Goal: Task Accomplishment & Management: Use online tool/utility

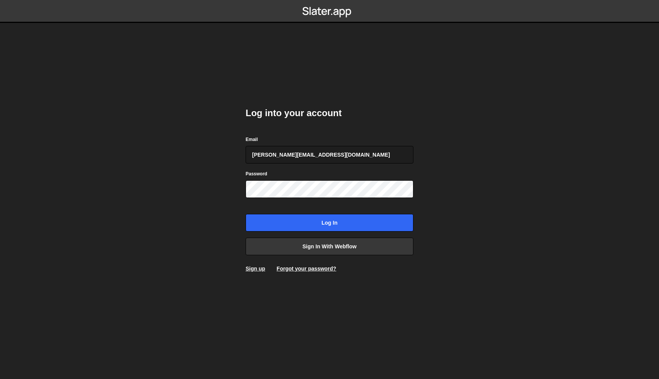
type input "juan@s8e8.com"
click at [246, 214] on input "Log in" at bounding box center [330, 223] width 168 height 18
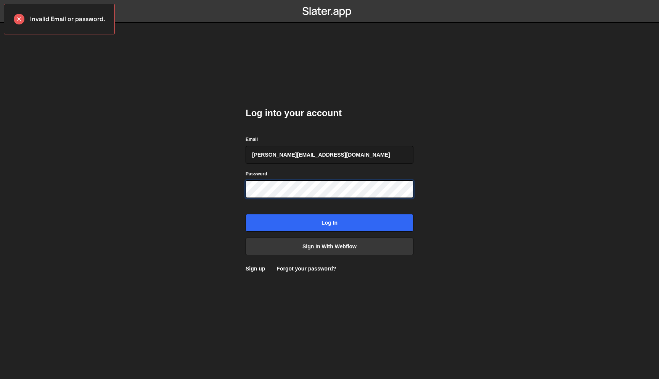
click at [246, 214] on input "Log in" at bounding box center [330, 223] width 168 height 18
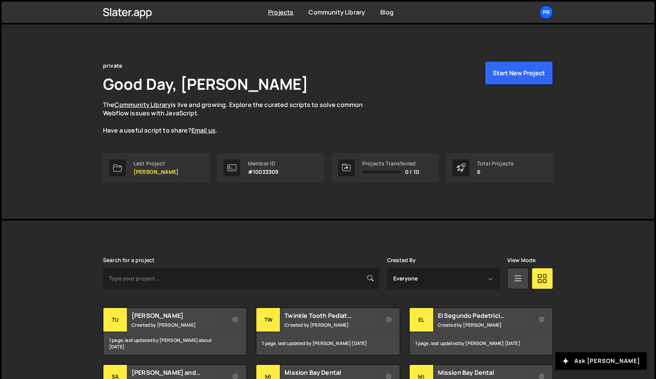
scroll to position [19, 0]
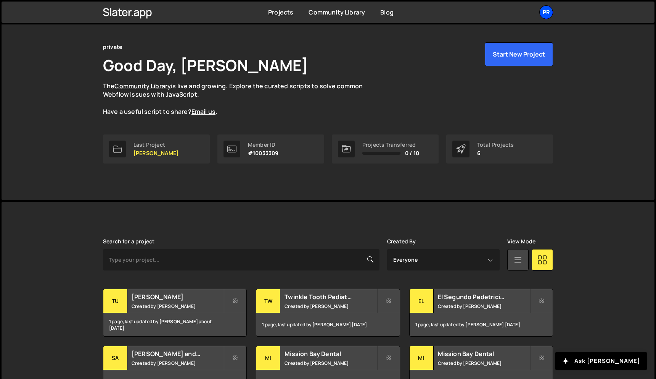
click at [551, 14] on div "pr" at bounding box center [547, 12] width 14 height 14
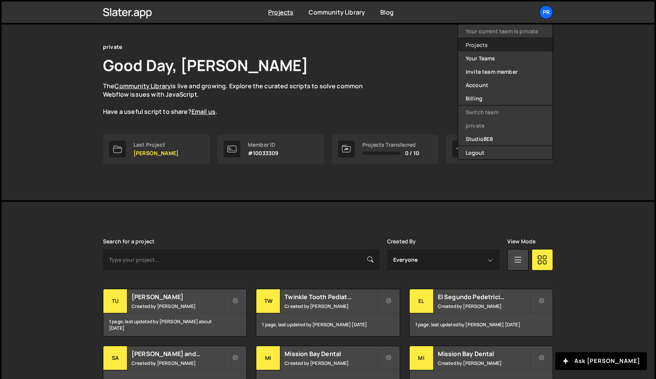
click at [527, 48] on link "Projects" at bounding box center [505, 44] width 95 height 13
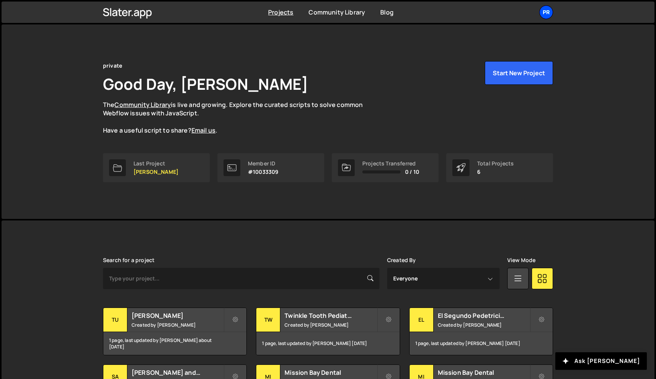
click at [548, 11] on div "pr" at bounding box center [547, 12] width 14 height 14
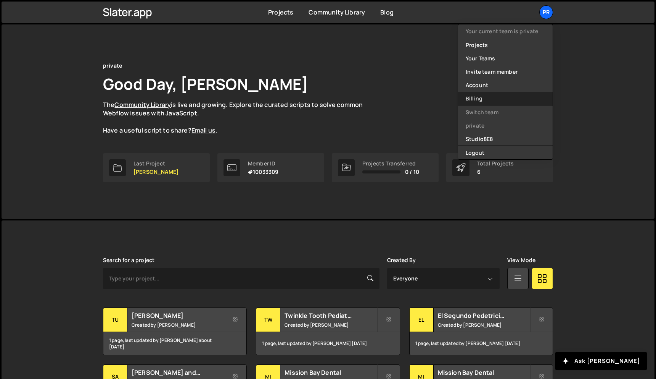
scroll to position [16, 0]
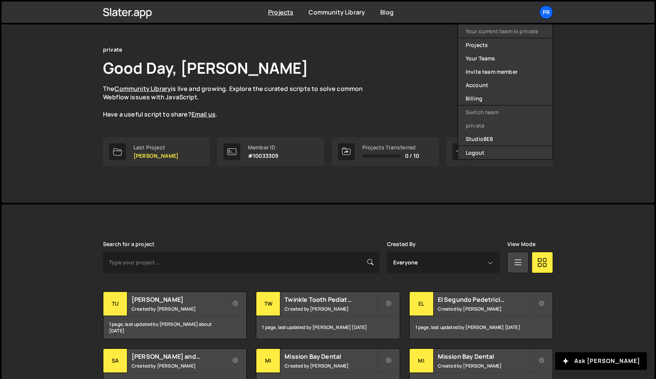
click at [493, 125] on li "private" at bounding box center [505, 125] width 95 height 13
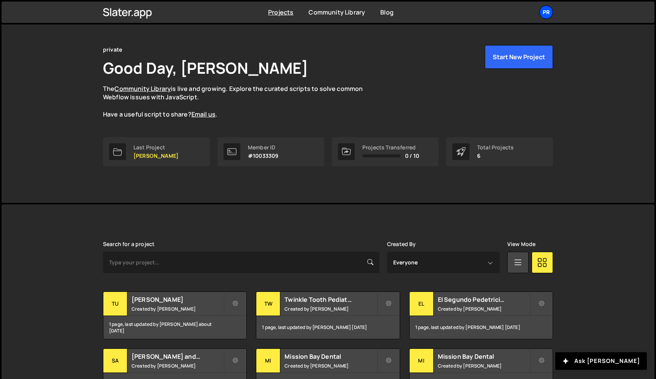
click at [544, 11] on div "pr" at bounding box center [547, 12] width 14 height 14
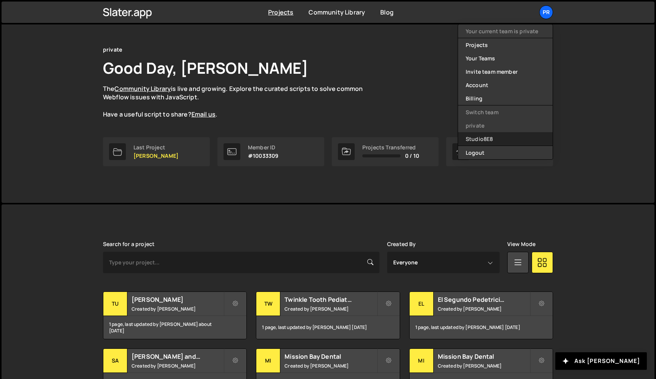
click at [483, 138] on link "Studio8E8" at bounding box center [505, 138] width 95 height 13
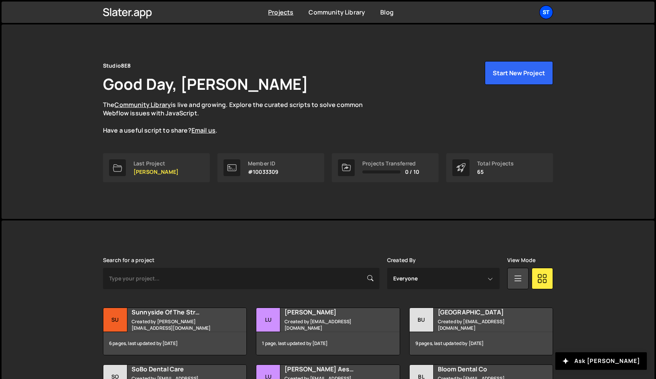
click at [553, 12] on div "St" at bounding box center [547, 12] width 14 height 14
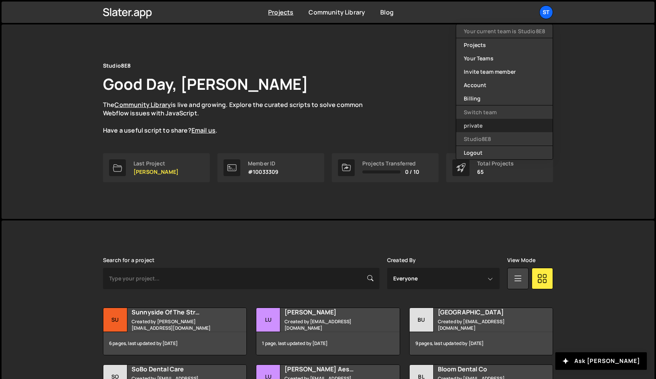
click at [486, 129] on link "private" at bounding box center [504, 125] width 97 height 13
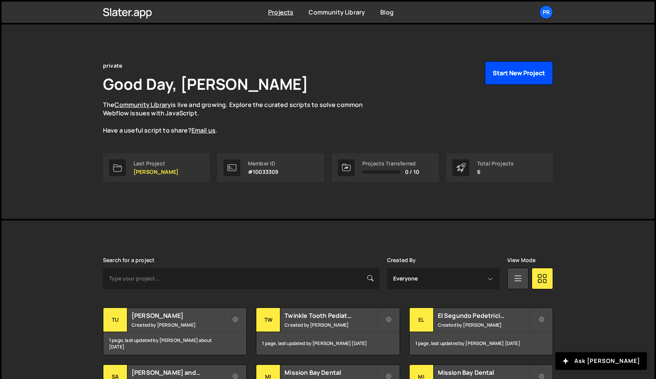
click at [520, 72] on button "Start New Project" at bounding box center [519, 73] width 68 height 24
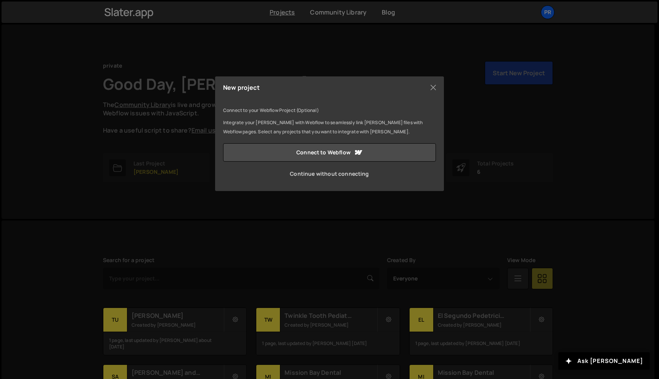
click at [357, 173] on link "Continue without connecting" at bounding box center [329, 173] width 213 height 18
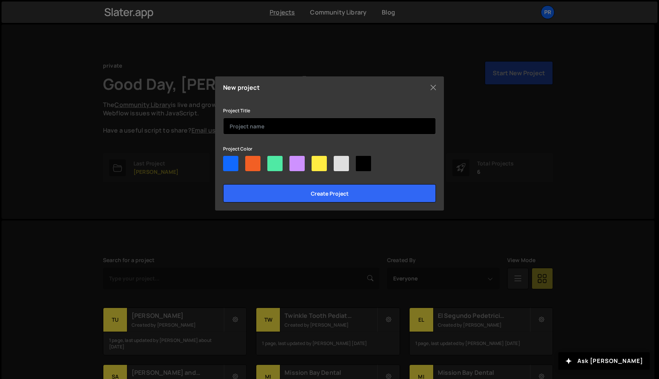
click at [306, 122] on input "text" at bounding box center [329, 126] width 213 height 17
type input "Arbor A Dental Concept"
click at [223, 184] on input "Create project" at bounding box center [329, 193] width 213 height 18
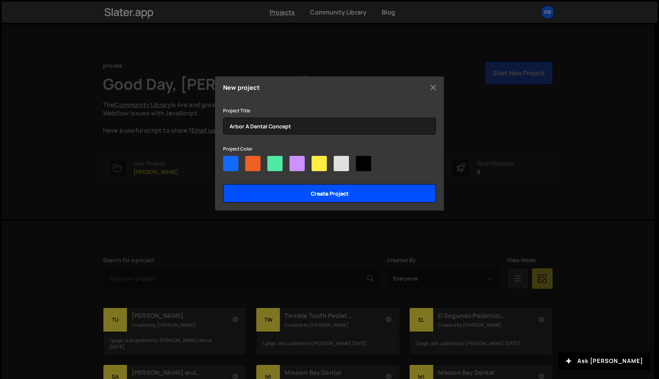
click at [286, 195] on input "Create project" at bounding box center [329, 193] width 213 height 18
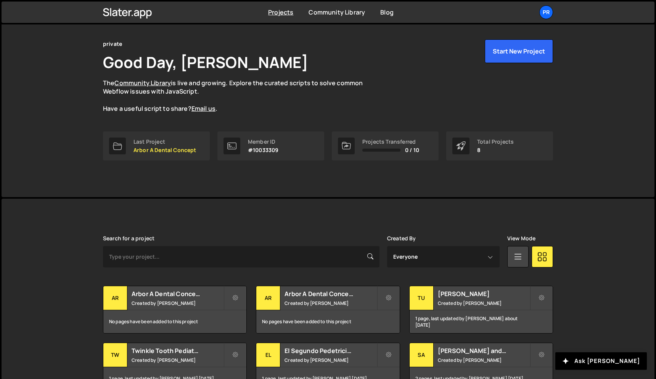
scroll to position [63, 0]
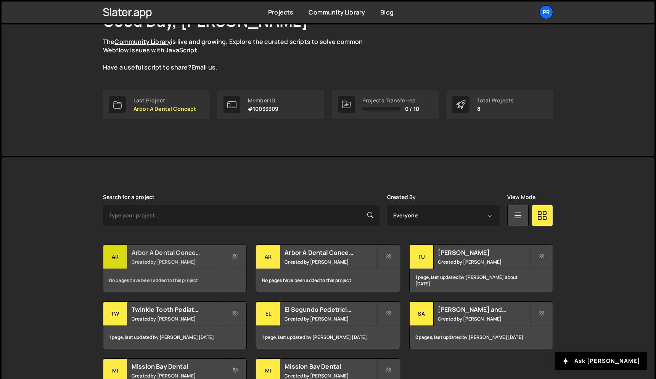
click at [160, 255] on h2 "Arbor A Dental Concept" at bounding box center [178, 252] width 92 height 8
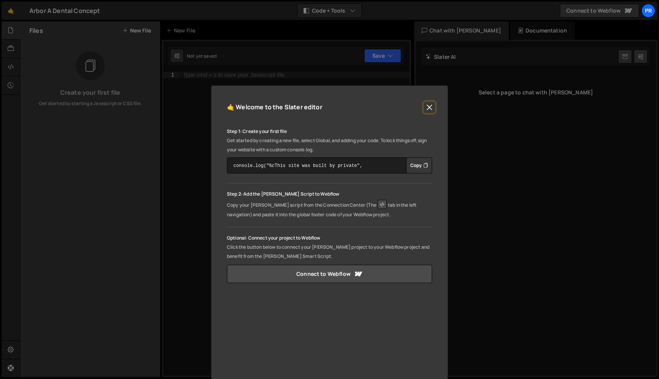
click at [428, 110] on button "Close" at bounding box center [429, 106] width 11 height 11
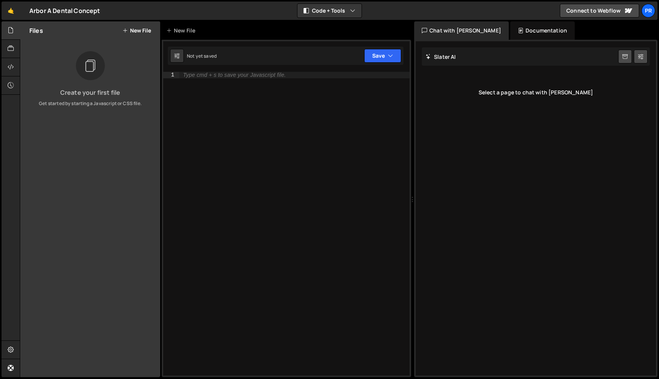
click at [126, 33] on icon at bounding box center [124, 30] width 5 height 6
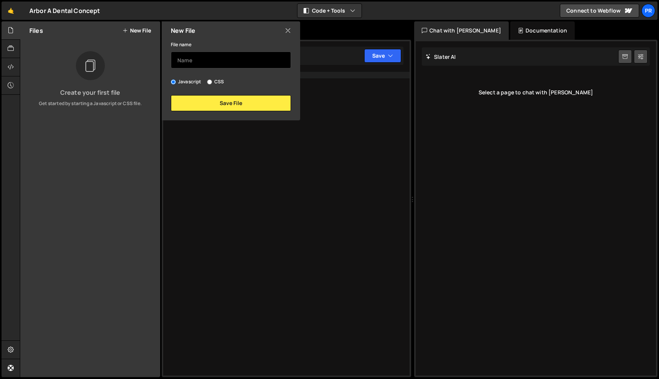
click at [190, 61] on input "text" at bounding box center [231, 60] width 120 height 17
type input "index"
click at [209, 123] on div "Type cmd + s to save your Javascript file." at bounding box center [294, 230] width 230 height 316
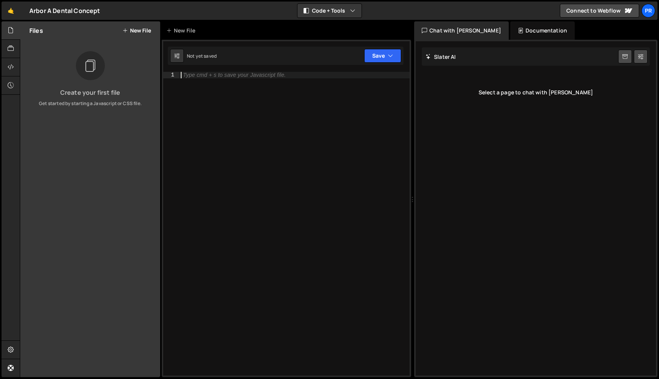
click at [131, 32] on button "New File" at bounding box center [136, 30] width 29 height 6
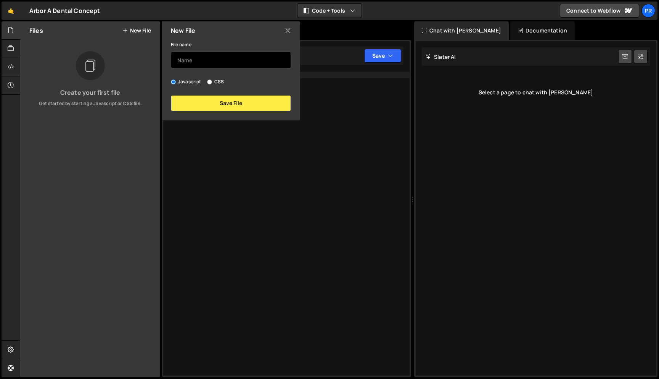
click at [195, 59] on input "text" at bounding box center [231, 60] width 120 height 17
type input "index"
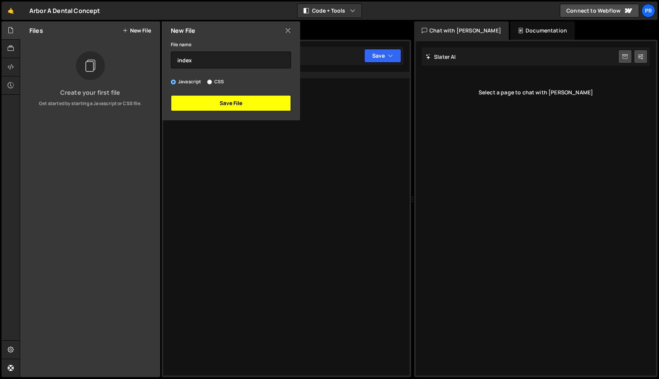
click at [225, 100] on button "Save File" at bounding box center [231, 103] width 120 height 16
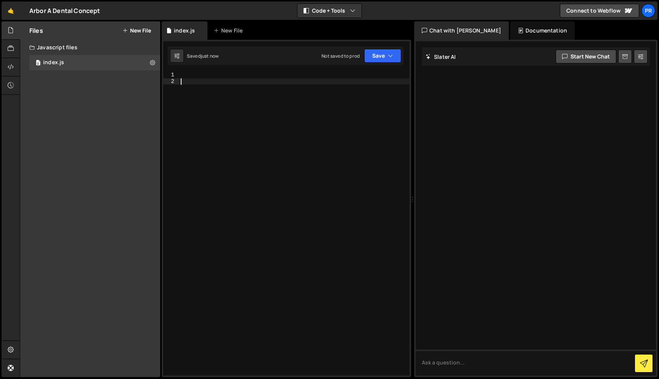
click at [216, 90] on div at bounding box center [294, 230] width 230 height 316
type textarea "console.log("hello")"
click at [380, 53] on button "Save" at bounding box center [382, 56] width 37 height 14
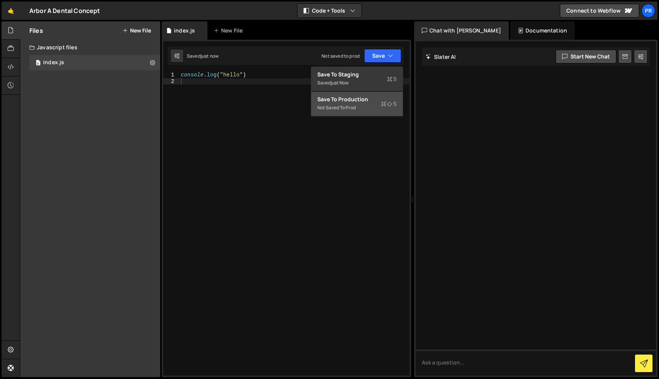
click at [351, 105] on div "Not saved to prod" at bounding box center [356, 107] width 79 height 9
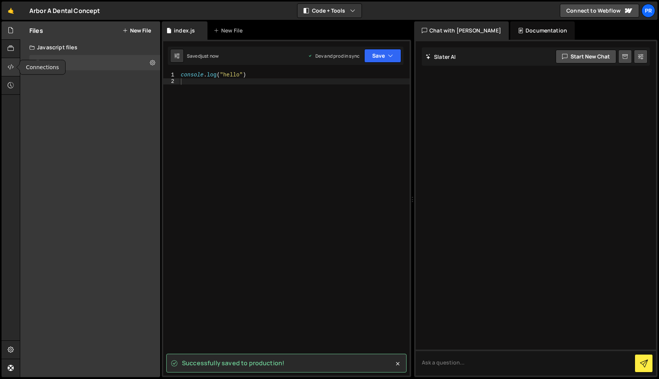
click at [12, 61] on div at bounding box center [11, 67] width 19 height 18
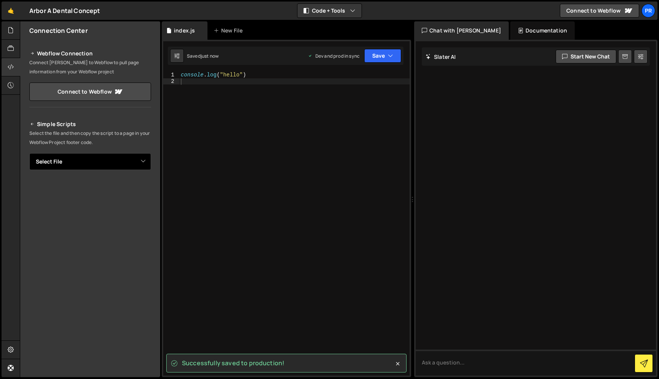
click at [141, 161] on select "Select File index.js" at bounding box center [90, 161] width 122 height 17
select select "46598"
click at [29, 153] on select "Select File index.js" at bounding box center [90, 161] width 122 height 17
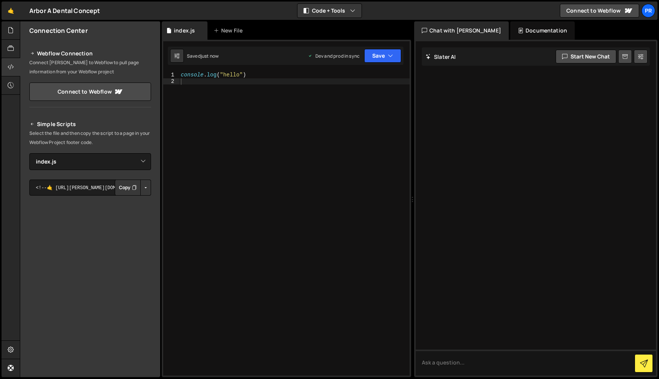
click at [128, 189] on button "Copy" at bounding box center [128, 187] width 26 height 16
click at [256, 127] on div "console . log ( "hello" )" at bounding box center [294, 230] width 230 height 316
click at [380, 59] on button "Save" at bounding box center [382, 56] width 37 height 14
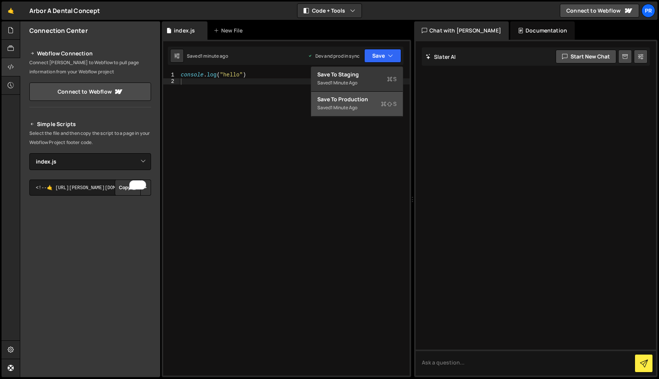
click at [365, 104] on div "Saved 1 minute ago" at bounding box center [356, 107] width 79 height 9
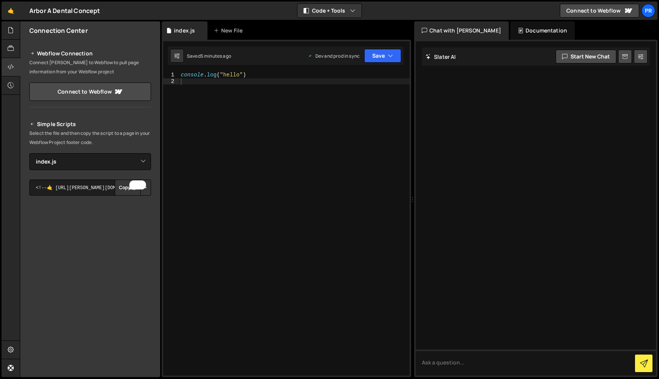
click at [212, 97] on div "console . log ( "hello" )" at bounding box center [294, 230] width 230 height 316
paste textarea "});"
type textarea "});"
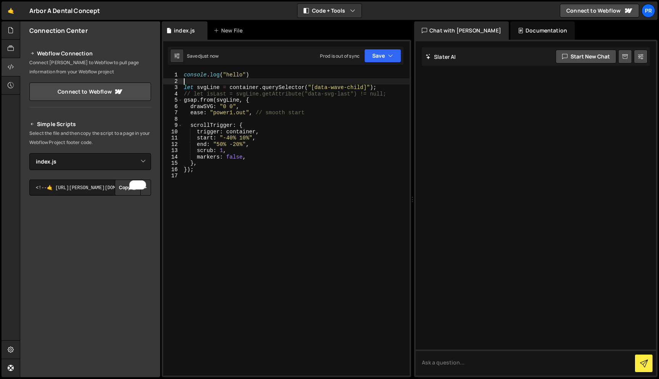
click at [203, 82] on div "console . log ( "hello" ) let svgLine = container . querySelector ( "[data-wave…" at bounding box center [295, 230] width 227 height 316
paste textarea "gsap.registerPlugin(ScrollTrigger, DrawSVGPlugin);"
drag, startPoint x: 302, startPoint y: 84, endPoint x: 256, endPoint y: 81, distance: 45.8
click at [256, 81] on div "console . log ( "hello" ) gsap . registerPlugin ( ScrollTrigger , DrawSVGPlugin…" at bounding box center [295, 230] width 227 height 316
click at [298, 80] on div "console . log ( "hello" ) gsap . registerPlugin ( ScrollTrigger , DrawSVGPlugin…" at bounding box center [295, 223] width 227 height 303
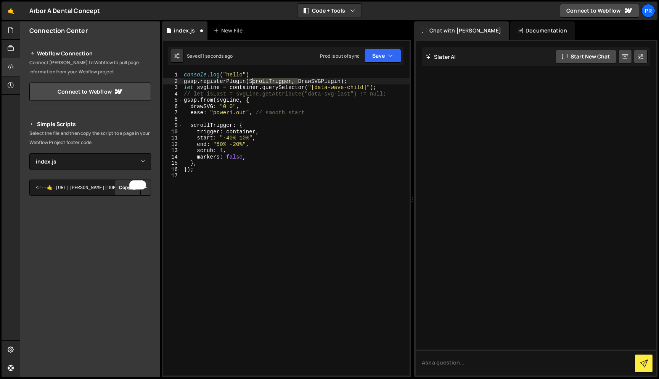
drag, startPoint x: 297, startPoint y: 82, endPoint x: 252, endPoint y: 80, distance: 45.4
click at [252, 80] on div "console . log ( "hello" ) gsap . registerPlugin ( ScrollTrigger , DrawSVGPlugin…" at bounding box center [295, 230] width 227 height 316
click at [279, 155] on div "console . log ( "hello" ) gsap . registerPlugin ( DrawSVGPlugin ) ; let svgLine…" at bounding box center [295, 230] width 227 height 316
click at [367, 87] on div "console . log ( "hello" ) gsap . registerPlugin ( DrawSVGPlugin ) ; let svgLine…" at bounding box center [295, 230] width 227 height 316
drag, startPoint x: 364, startPoint y: 87, endPoint x: 315, endPoint y: 86, distance: 48.8
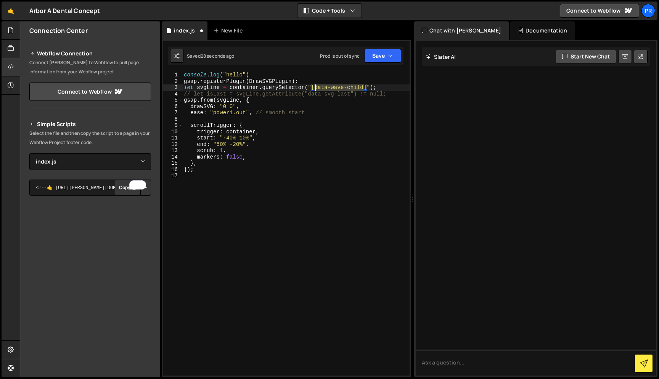
click at [315, 86] on div "console . log ( "hello" ) gsap . registerPlugin ( DrawSVGPlugin ) ; let svgLine…" at bounding box center [295, 230] width 227 height 316
paste textarea "svg-line"
click at [310, 156] on div "console . log ( "hello" ) gsap . registerPlugin ( DrawSVGPlugin ) ; let svgLine…" at bounding box center [295, 230] width 227 height 316
click at [387, 56] on button "Save" at bounding box center [382, 56] width 37 height 14
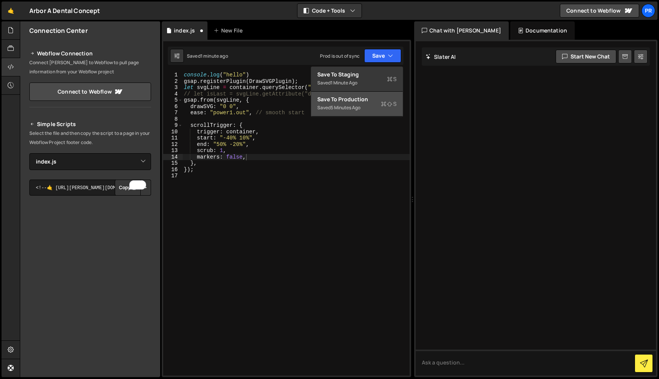
click at [360, 97] on div "Save to Production S" at bounding box center [356, 99] width 79 height 8
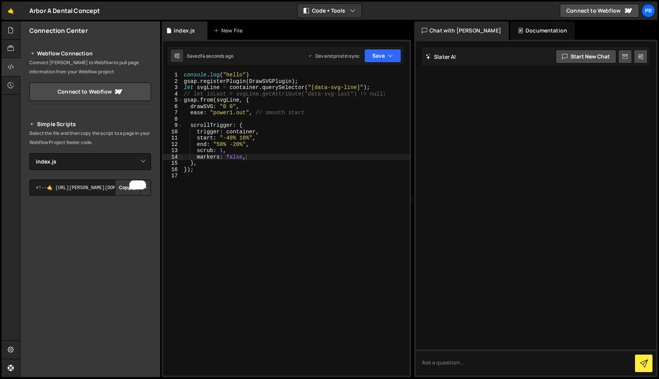
type textarea "end: "50% -20%","
click at [259, 147] on div "console . log ( "hello" ) gsap . registerPlugin ( DrawSVGPlugin ) ; let svgLine…" at bounding box center [295, 230] width 227 height 316
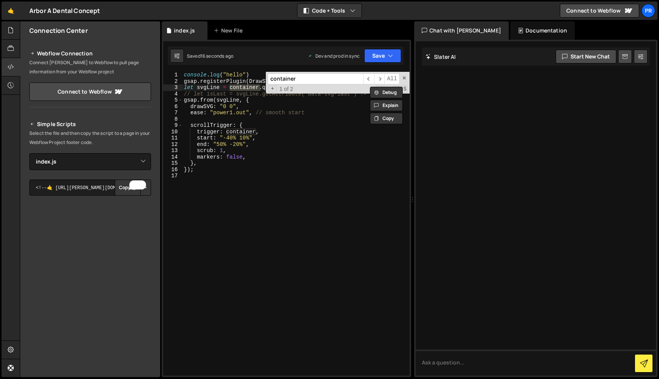
type input "container"
type textarea "trigger: container,"
click at [259, 134] on div "console . log ( "hello" ) gsap . registerPlugin ( DrawSVGPlugin ) ; let svgLine…" at bounding box center [295, 230] width 227 height 316
drag, startPoint x: 265, startPoint y: 134, endPoint x: 166, endPoint y: 134, distance: 98.4
click at [166, 134] on div "trigger: container, 1 2 3 4 5 6 7 8 9 10 11 12 13 14 15 16 17 console . log ( "…" at bounding box center [286, 223] width 246 height 303
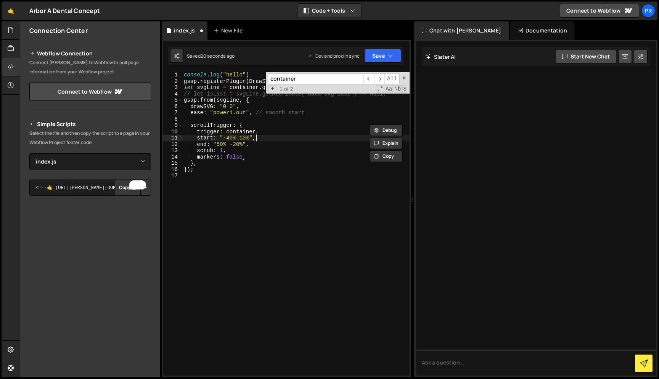
click at [267, 136] on div "console . log ( "hello" ) gsap . registerPlugin ( DrawSVGPlugin ) ; let svgLine…" at bounding box center [295, 230] width 227 height 316
drag, startPoint x: 272, startPoint y: 132, endPoint x: 106, endPoint y: 132, distance: 165.6
click at [107, 132] on div "Files New File Create your first file Get started by starting a Javascript or C…" at bounding box center [340, 199] width 640 height 356
type textarea "trigger: container,"
click at [225, 144] on div "console . log ( "hello" ) gsap . registerPlugin ( DrawSVGPlugin ) ; let svgLine…" at bounding box center [295, 230] width 227 height 316
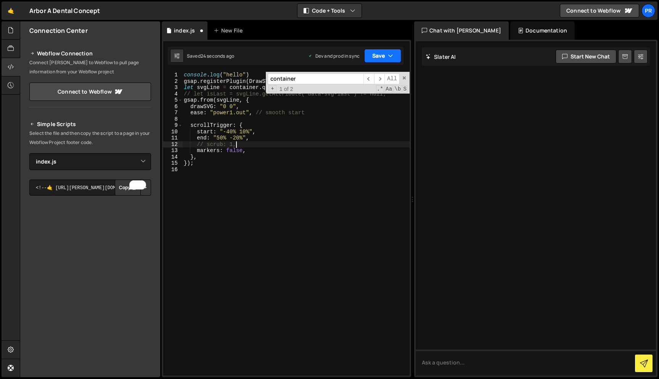
click at [396, 52] on button "Save" at bounding box center [382, 56] width 37 height 14
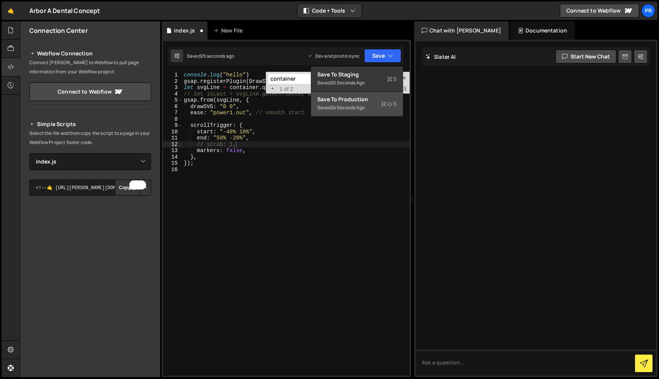
click at [370, 104] on div "Saved 24 seconds ago" at bounding box center [356, 107] width 79 height 9
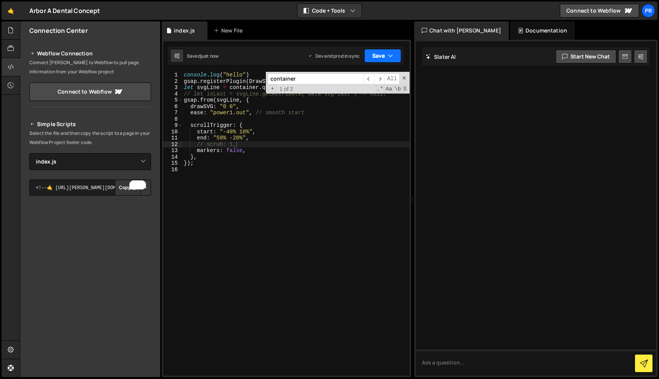
click at [374, 52] on button "Save" at bounding box center [382, 56] width 37 height 14
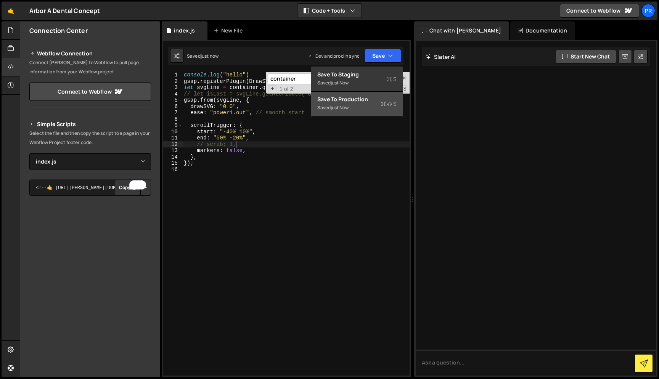
click at [358, 105] on div "Saved just now" at bounding box center [356, 107] width 79 height 9
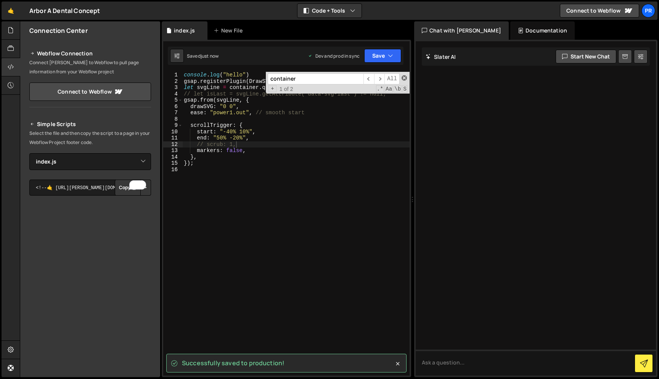
click at [405, 80] on span at bounding box center [404, 77] width 5 height 5
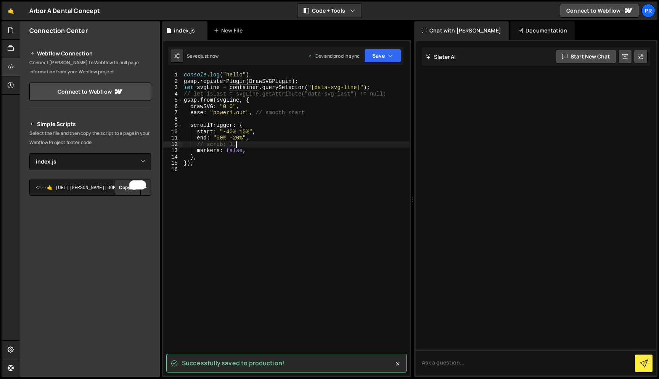
click at [244, 85] on div "console . log ( "hello" ) gsap . registerPlugin ( DrawSVGPlugin ) ; let svgLine…" at bounding box center [295, 230] width 227 height 316
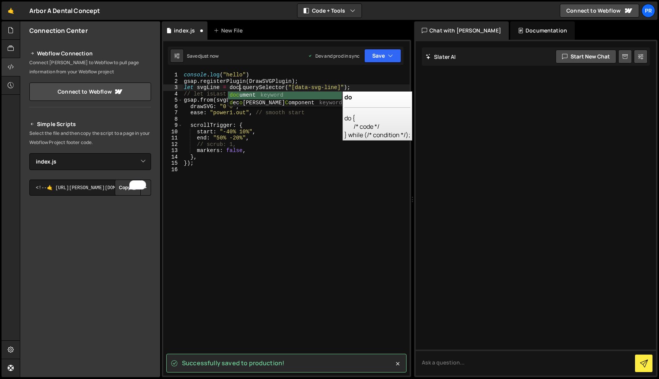
scroll to position [0, 4]
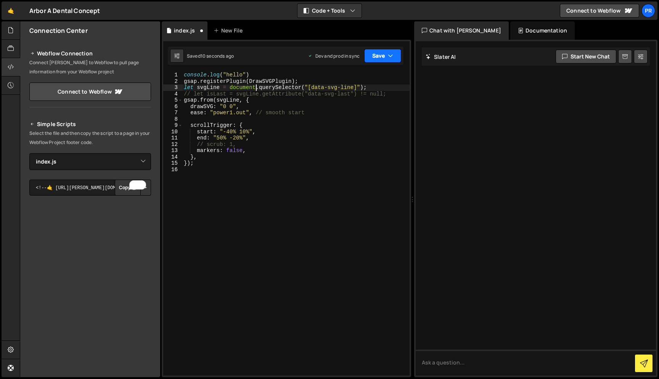
click at [379, 54] on button "Save" at bounding box center [382, 56] width 37 height 14
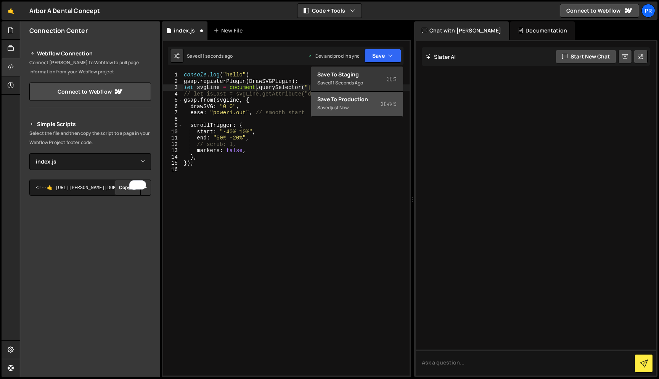
click at [365, 101] on div "Save to Production S" at bounding box center [356, 99] width 79 height 8
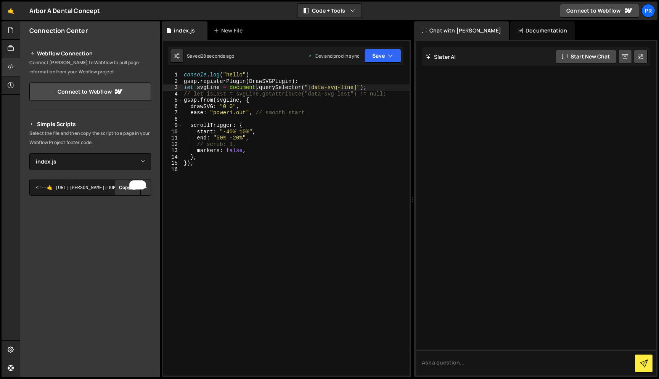
click at [277, 133] on div "console . log ( "hello" ) gsap . registerPlugin ( DrawSVGPlugin ) ; let svgLine…" at bounding box center [295, 230] width 227 height 316
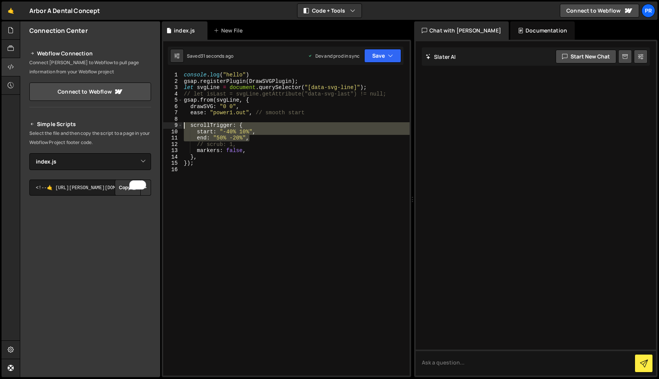
drag, startPoint x: 265, startPoint y: 139, endPoint x: 158, endPoint y: 128, distance: 107.7
click at [158, 128] on div "Files New File Create your first file Get started by starting a Javascript or C…" at bounding box center [340, 199] width 640 height 356
click at [281, 139] on div "console . log ( "hello" ) gsap . registerPlugin ( DrawSVGPlugin ) ; let svgLine…" at bounding box center [295, 223] width 227 height 303
drag, startPoint x: 272, startPoint y: 137, endPoint x: 161, endPoint y: 132, distance: 111.5
click at [161, 132] on div "Files New File Create your first file Get started by starting a Javascript or C…" at bounding box center [340, 199] width 640 height 356
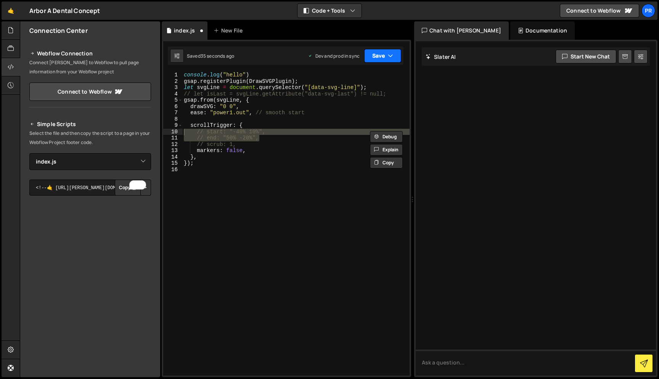
click at [383, 55] on button "Save" at bounding box center [382, 56] width 37 height 14
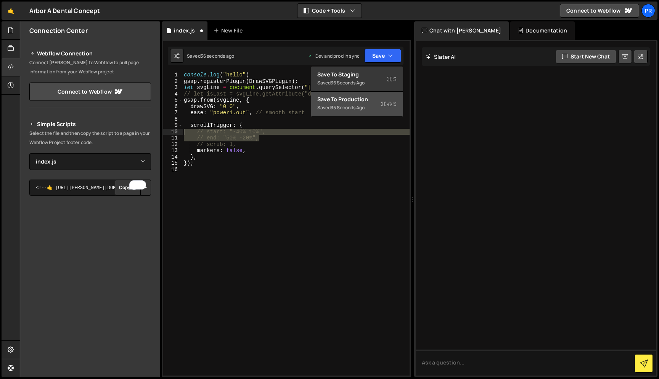
click at [363, 93] on button "Save to Production S Saved 35 seconds ago" at bounding box center [357, 104] width 92 height 25
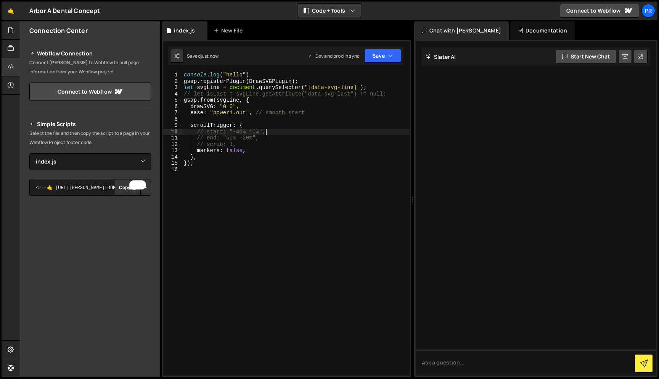
click at [279, 129] on div "console . log ( "hello" ) gsap . registerPlugin ( DrawSVGPlugin ) ; let svgLine…" at bounding box center [295, 230] width 227 height 316
click at [232, 132] on div "console . log ( "hello" ) gsap . registerPlugin ( DrawSVGPlugin ) ; let svgLine…" at bounding box center [295, 230] width 227 height 316
click at [237, 132] on div "console . log ( "hello" ) gsap . registerPlugin ( DrawSVGPlugin ) ; let svgLine…" at bounding box center [295, 230] width 227 height 316
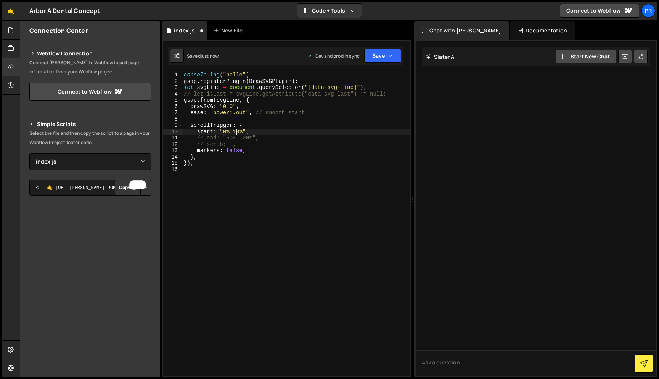
click at [237, 132] on div "console . log ( "hello" ) gsap . registerPlugin ( DrawSVGPlugin ) ; let svgLine…" at bounding box center [295, 230] width 227 height 316
click at [379, 54] on button "Save" at bounding box center [382, 56] width 37 height 14
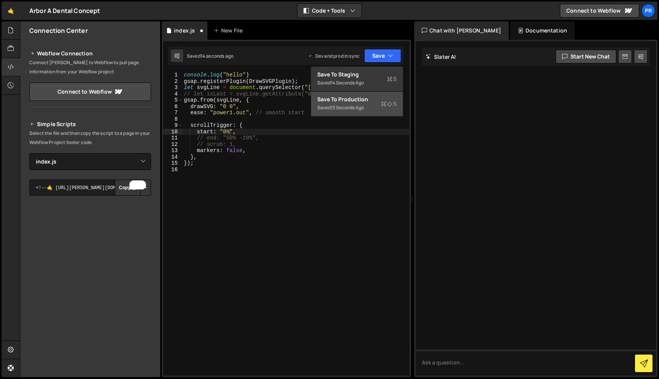
click at [362, 101] on div "Save to Production S" at bounding box center [356, 99] width 79 height 8
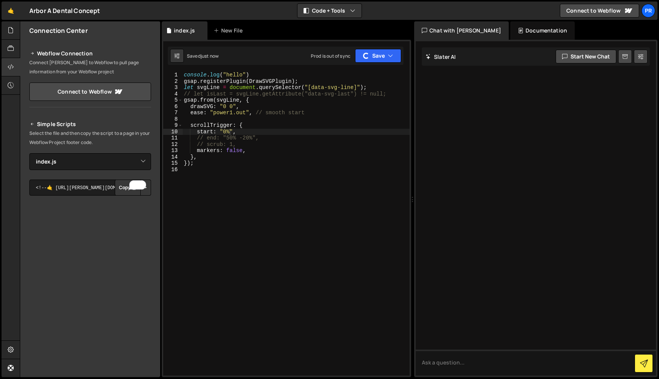
click at [268, 151] on div "console . log ( "hello" ) gsap . registerPlugin ( DrawSVGPlugin ) ; let svgLine…" at bounding box center [295, 230] width 227 height 316
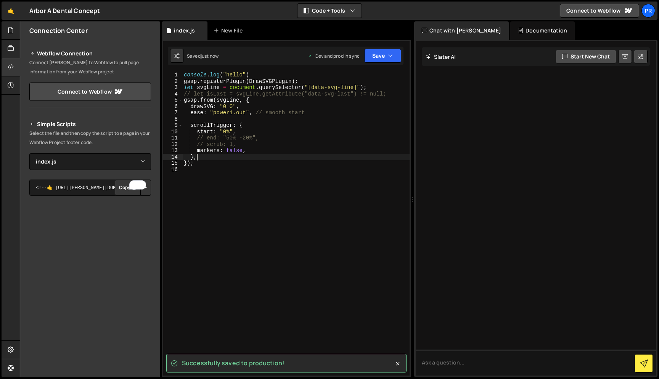
click at [229, 159] on div "console . log ( "hello" ) gsap . registerPlugin ( DrawSVGPlugin ) ; let svgLine…" at bounding box center [295, 230] width 227 height 316
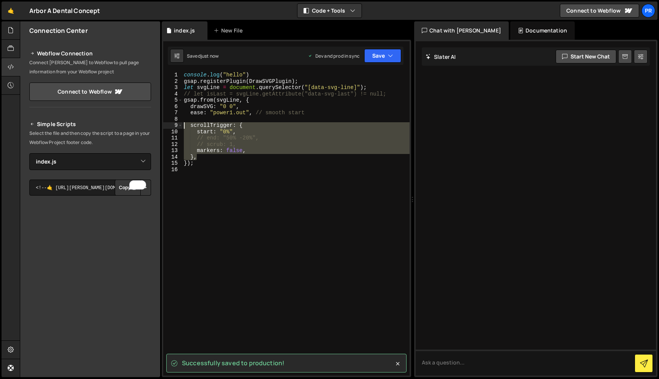
drag, startPoint x: 229, startPoint y: 159, endPoint x: 172, endPoint y: 127, distance: 65.3
click at [172, 127] on div "}, 1 2 3 4 5 6 7 8 9 10 11 12 13 14 15 16 console . log ( "hello" ) gsap . regi…" at bounding box center [286, 223] width 246 height 303
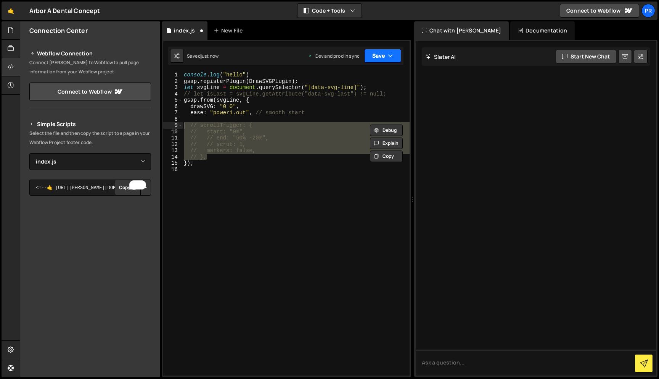
click at [372, 58] on button "Save" at bounding box center [382, 56] width 37 height 14
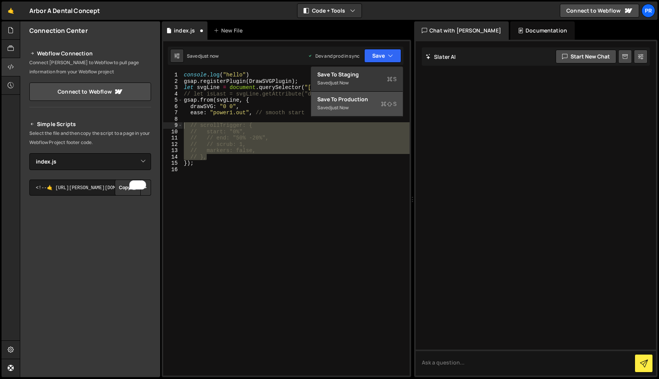
click at [349, 108] on div "just now" at bounding box center [340, 107] width 18 height 6
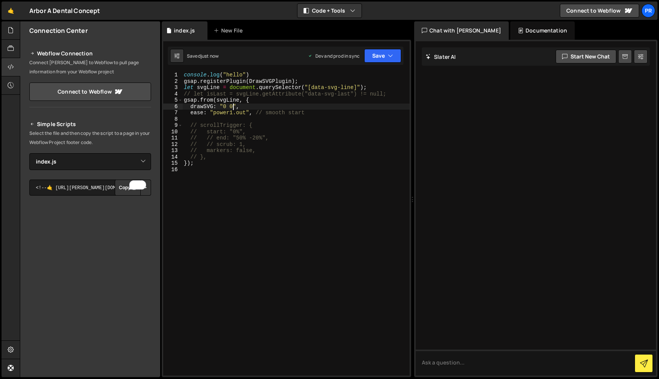
click at [233, 108] on div "console . log ( "hello" ) gsap . registerPlugin ( DrawSVGPlugin ) ; let svgLine…" at bounding box center [295, 230] width 227 height 316
click at [386, 61] on button "Save" at bounding box center [382, 56] width 37 height 14
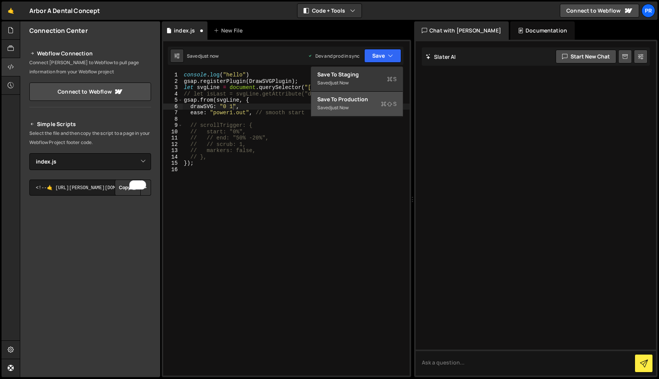
click at [359, 109] on div "Saved just now" at bounding box center [356, 107] width 79 height 9
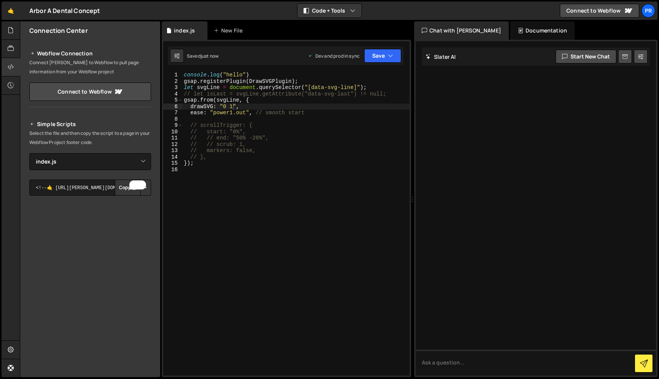
click at [255, 110] on div "console . log ( "hello" ) gsap . registerPlugin ( DrawSVGPlugin ) ; let svgLine…" at bounding box center [295, 230] width 227 height 316
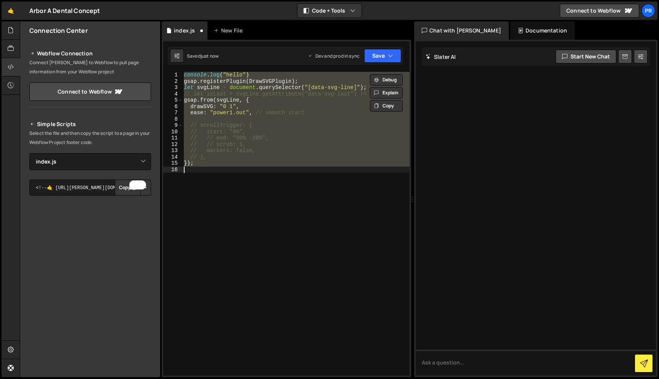
click at [256, 106] on div "console . log ( "hello" ) gsap . registerPlugin ( DrawSVGPlugin ) ; let svgLine…" at bounding box center [295, 223] width 227 height 303
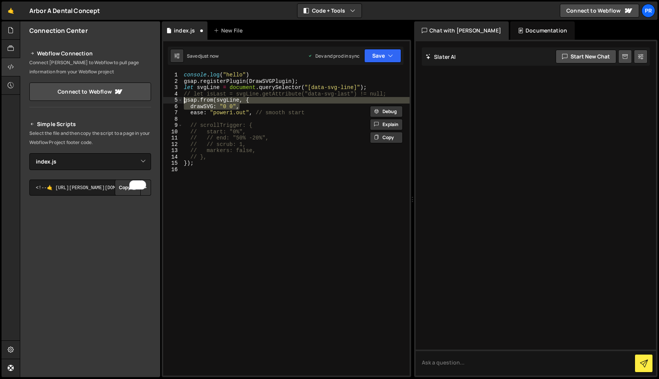
drag, startPoint x: 239, startPoint y: 108, endPoint x: 166, endPoint y: 101, distance: 73.7
click at [166, 101] on div "drawSVG: "0 0", 1 2 3 4 5 6 7 8 9 10 11 12 13 14 15 16 console . log ( "hello" …" at bounding box center [286, 223] width 246 height 303
type textarea "gsap.from(svgLine, { drawSVG: "0 0","
click at [261, 119] on div "console . log ( "hello" ) gsap . registerPlugin ( DrawSVGPlugin ) ; let svgLine…" at bounding box center [295, 230] width 227 height 316
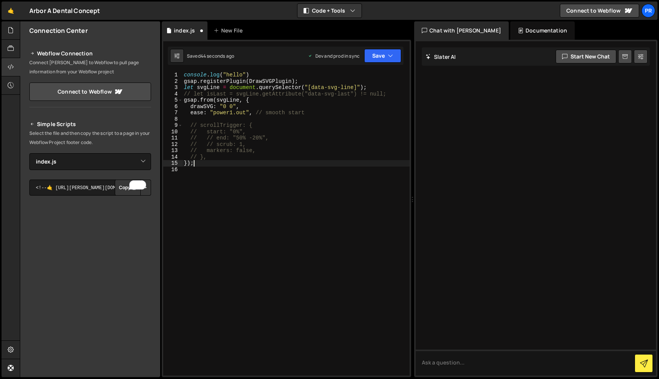
click at [221, 161] on div "console . log ( "hello" ) gsap . registerPlugin ( DrawSVGPlugin ) ; let svgLine…" at bounding box center [295, 230] width 227 height 316
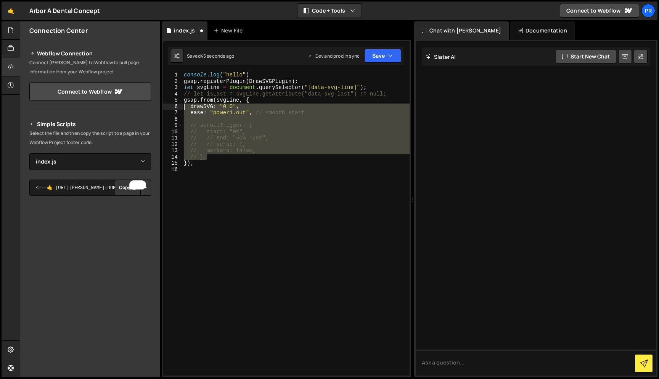
drag, startPoint x: 222, startPoint y: 158, endPoint x: 153, endPoint y: 106, distance: 85.9
click at [153, 106] on div "Files New File Create your first file Get started by starting a Javascript or C…" at bounding box center [340, 199] width 640 height 356
type textarea "drawSVG: "0 0", ease: "power1.out", // smooth start"
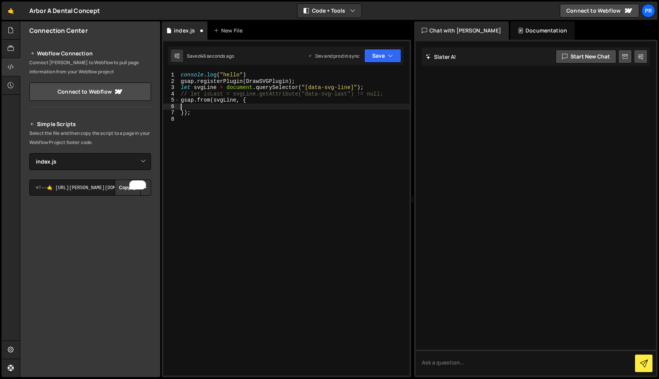
paste textarea "ease: "power1.inOut""
click at [388, 55] on icon "button" at bounding box center [390, 56] width 5 height 8
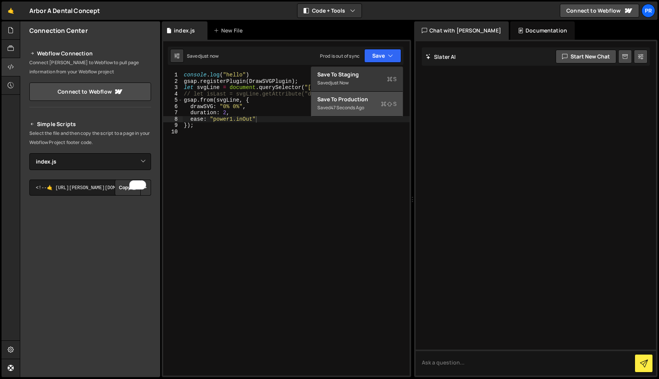
click at [353, 111] on div "Saved 47 seconds ago" at bounding box center [356, 107] width 79 height 9
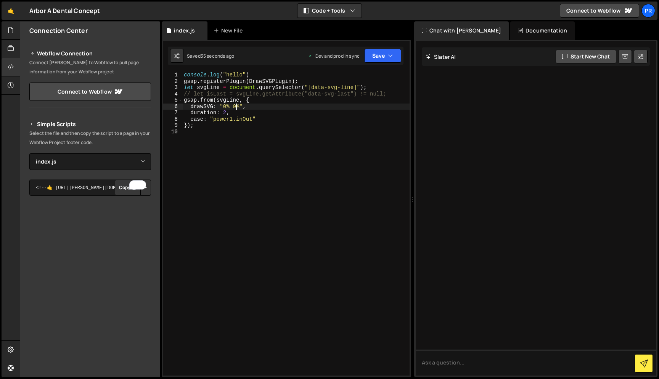
click at [238, 106] on div "console . log ( "hello" ) gsap . registerPlugin ( DrawSVGPlugin ) ; let svgLine…" at bounding box center [295, 230] width 227 height 316
click at [375, 53] on button "Save" at bounding box center [382, 56] width 37 height 14
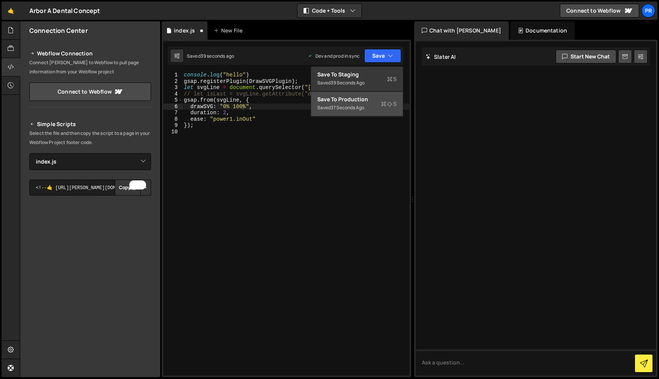
click at [345, 112] on button "Save to Production S Saved 37 seconds ago" at bounding box center [357, 104] width 92 height 25
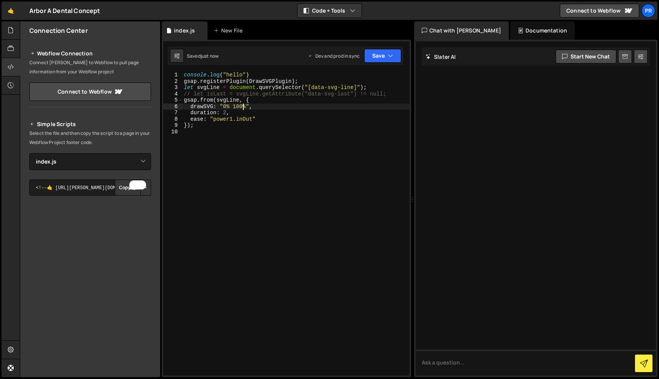
click at [244, 105] on div "console . log ( "hello" ) gsap . registerPlugin ( DrawSVGPlugin ) ; let svgLine…" at bounding box center [295, 230] width 227 height 316
click at [238, 107] on div "console . log ( "hello" ) gsap . registerPlugin ( DrawSVGPlugin ) ; let svgLine…" at bounding box center [295, 230] width 227 height 316
click at [227, 106] on div "console . log ( "hello" ) gsap . registerPlugin ( DrawSVGPlugin ) ; let svgLine…" at bounding box center [295, 230] width 227 height 316
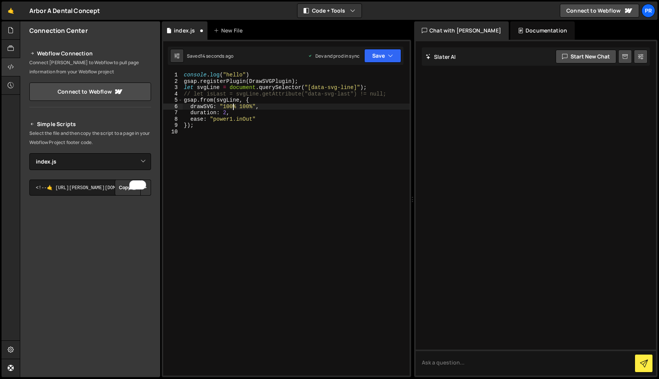
click at [246, 108] on div "console . log ( "hello" ) gsap . registerPlugin ( DrawSVGPlugin ) ; let svgLine…" at bounding box center [295, 230] width 227 height 316
click at [385, 55] on button "Save" at bounding box center [382, 56] width 37 height 14
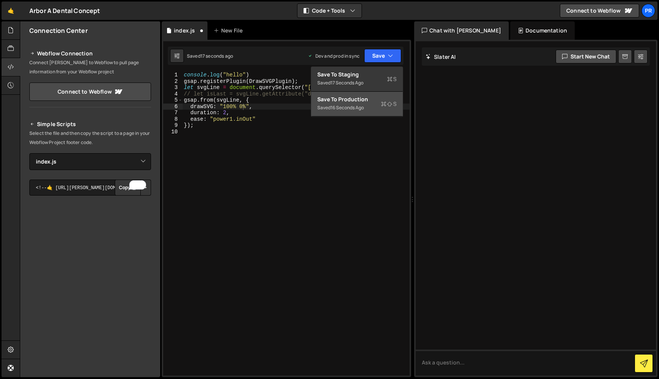
click at [364, 108] on div "16 seconds ago" at bounding box center [347, 107] width 33 height 6
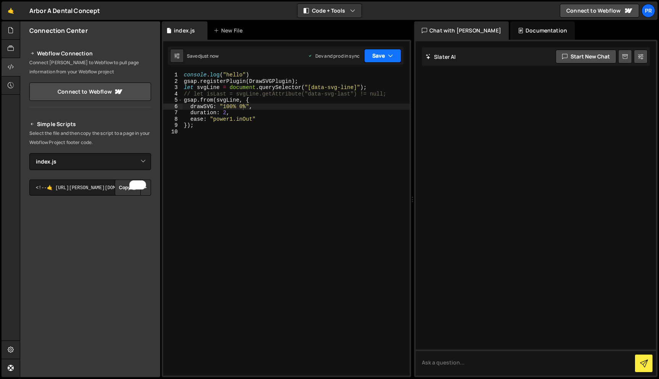
click at [375, 56] on button "Save" at bounding box center [382, 56] width 37 height 14
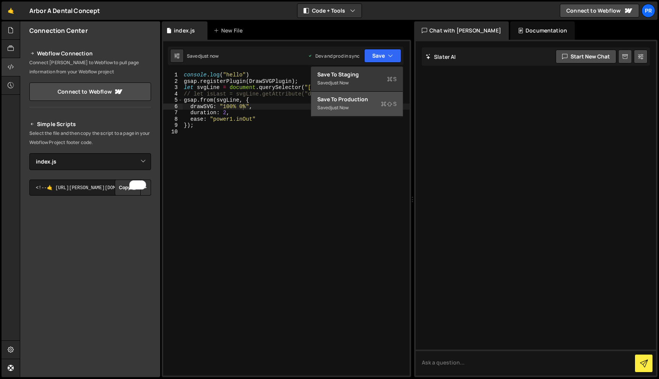
click at [363, 102] on div "Save to Production S" at bounding box center [356, 99] width 79 height 8
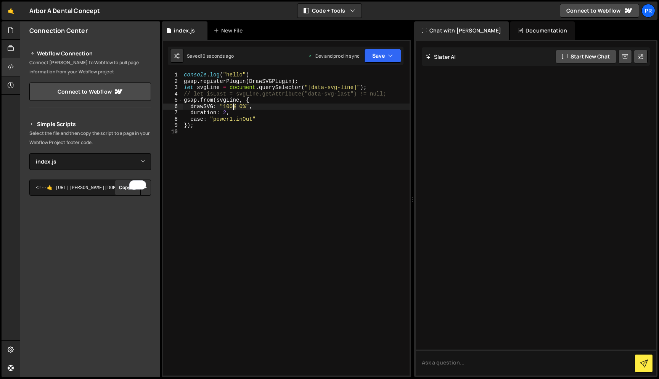
drag, startPoint x: 235, startPoint y: 106, endPoint x: 219, endPoint y: 106, distance: 16.8
click at [219, 106] on div "console . log ( "hello" ) gsap . registerPlugin ( DrawSVGPlugin ) ; let svgLine…" at bounding box center [295, 230] width 227 height 316
click at [385, 52] on button "Save" at bounding box center [382, 56] width 37 height 14
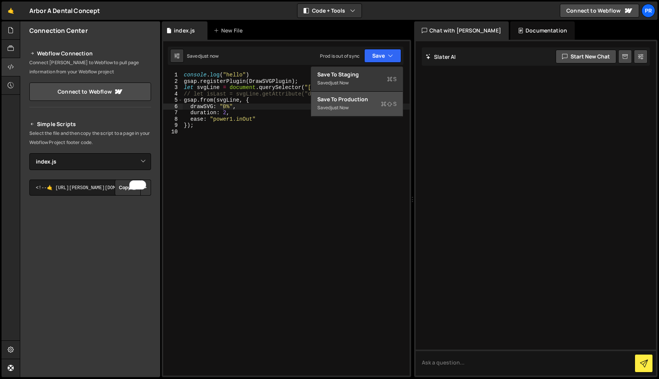
click at [364, 99] on div "Save to Production S" at bounding box center [356, 99] width 79 height 8
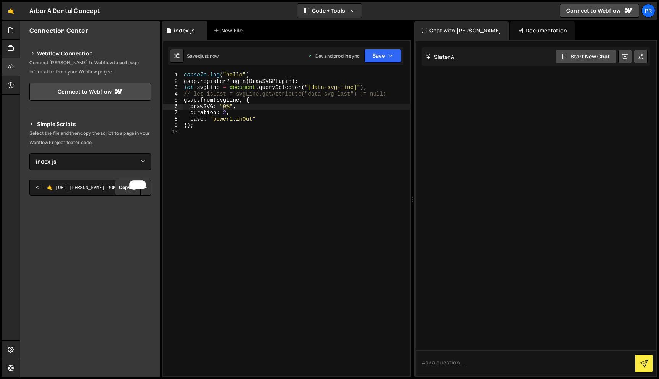
click at [230, 105] on div "console . log ( "hello" ) gsap . registerPlugin ( DrawSVGPlugin ) ; let svgLine…" at bounding box center [295, 230] width 227 height 316
click at [385, 56] on button "Save" at bounding box center [382, 56] width 37 height 14
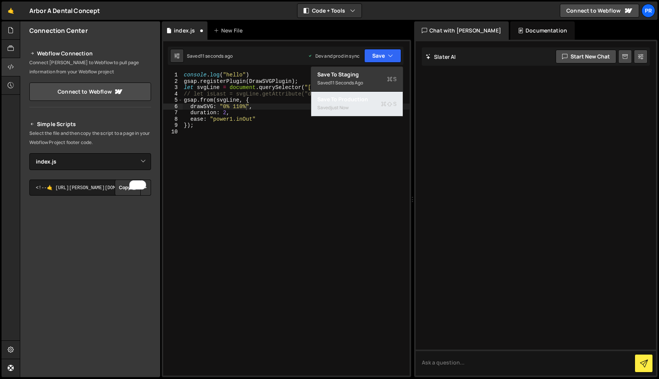
click at [362, 106] on div "Saved just now" at bounding box center [356, 107] width 79 height 9
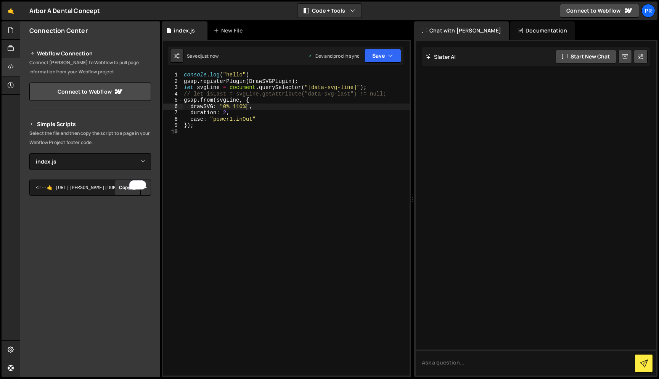
click at [242, 104] on div "console . log ( "hello" ) gsap . registerPlugin ( DrawSVGPlugin ) ; let svgLine…" at bounding box center [295, 230] width 227 height 316
click at [389, 57] on icon "button" at bounding box center [390, 56] width 5 height 8
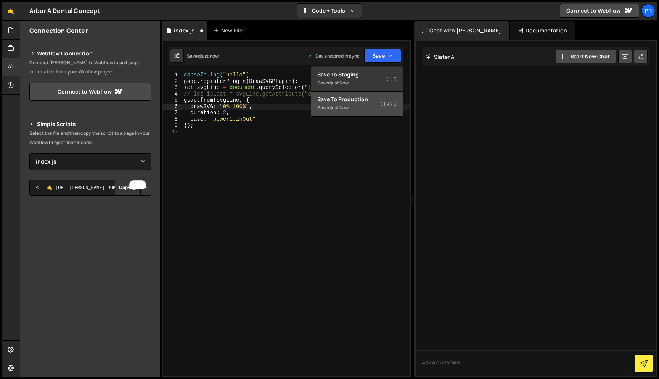
click at [375, 99] on div "Save to Production S" at bounding box center [356, 99] width 79 height 8
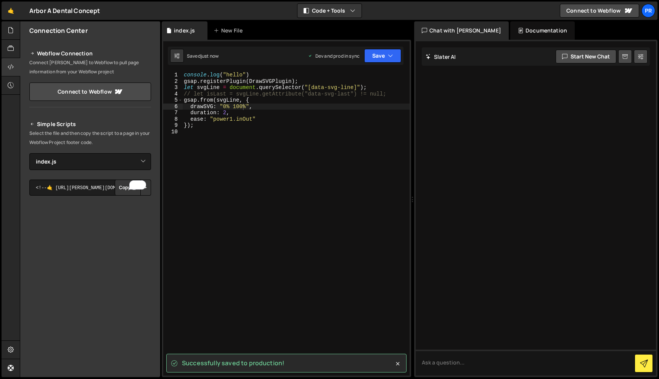
click at [240, 107] on div "console . log ( "hello" ) gsap . registerPlugin ( DrawSVGPlugin ) ; let svgLine…" at bounding box center [295, 230] width 227 height 316
click at [239, 107] on div "console . log ( "hello" ) gsap . registerPlugin ( DrawSVGPlugin ) ; let svgLine…" at bounding box center [295, 230] width 227 height 316
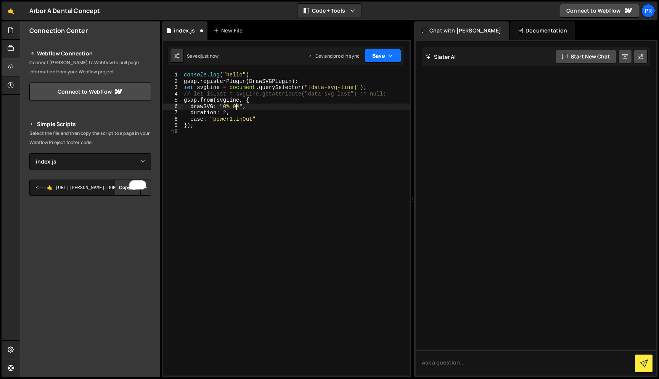
click at [393, 52] on icon "button" at bounding box center [390, 56] width 5 height 8
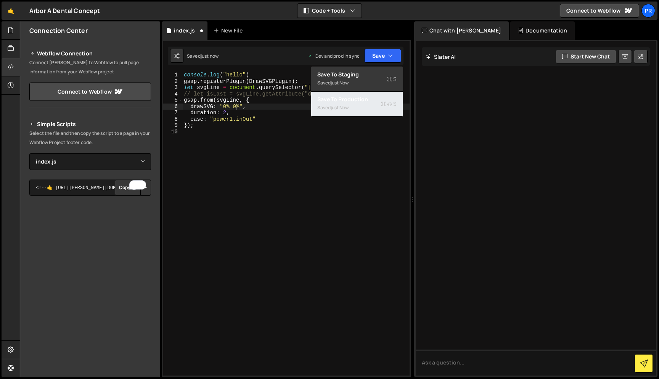
click at [361, 102] on div "Save to Production S" at bounding box center [356, 99] width 79 height 8
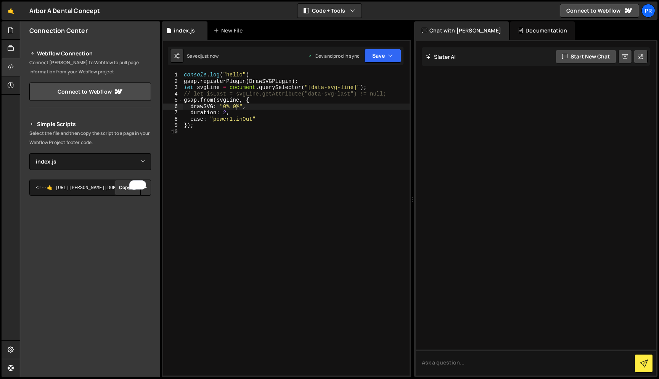
click at [236, 109] on div "console . log ( "hello" ) gsap . registerPlugin ( DrawSVGPlugin ) ; let svgLine…" at bounding box center [295, 230] width 227 height 316
click at [396, 54] on button "Save" at bounding box center [382, 56] width 37 height 14
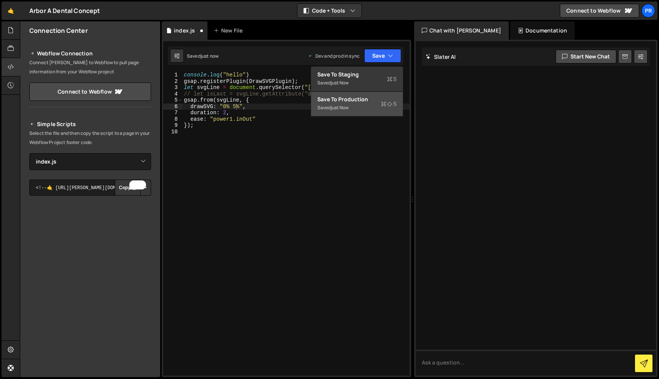
click at [369, 110] on div "Saved just now" at bounding box center [356, 107] width 79 height 9
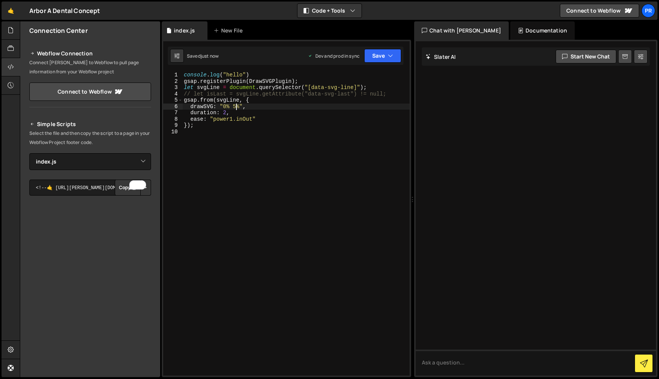
click at [238, 105] on div "console . log ( "hello" ) gsap . registerPlugin ( DrawSVGPlugin ) ; let svgLine…" at bounding box center [295, 230] width 227 height 316
click at [373, 57] on button "Save" at bounding box center [382, 56] width 37 height 14
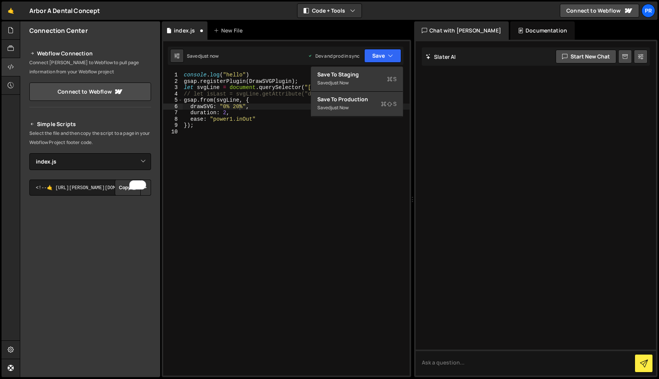
click at [345, 117] on div "console . log ( "hello" ) gsap . registerPlugin ( DrawSVGPlugin ) ; let svgLine…" at bounding box center [295, 230] width 227 height 316
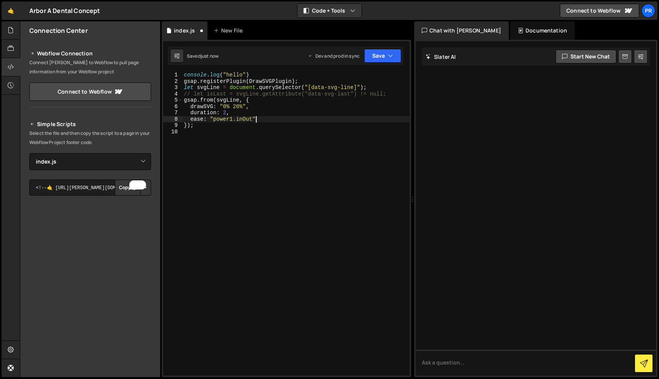
click at [380, 63] on div "Saved just now Dev and prod in sync Upgrade to Edit Save Save to Staging S Save…" at bounding box center [286, 56] width 236 height 18
click at [382, 56] on button "Save" at bounding box center [382, 56] width 37 height 14
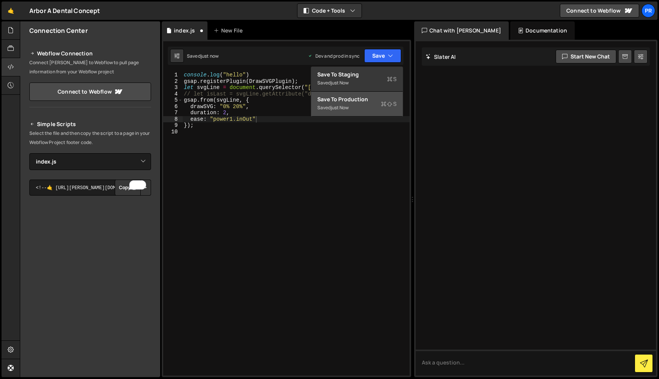
click at [358, 95] on div "Save to Production S" at bounding box center [356, 99] width 79 height 8
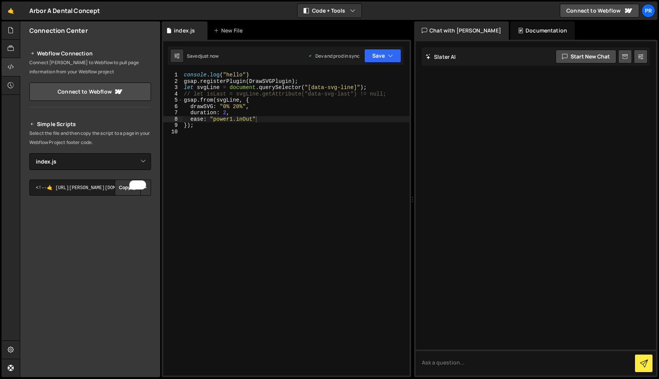
click at [237, 106] on div "console . log ( "hello" ) gsap . registerPlugin ( DrawSVGPlugin ) ; let svgLine…" at bounding box center [295, 230] width 227 height 316
click at [225, 105] on div "console . log ( "hello" ) gsap . registerPlugin ( DrawSVGPlugin ) ; let svgLine…" at bounding box center [295, 230] width 227 height 316
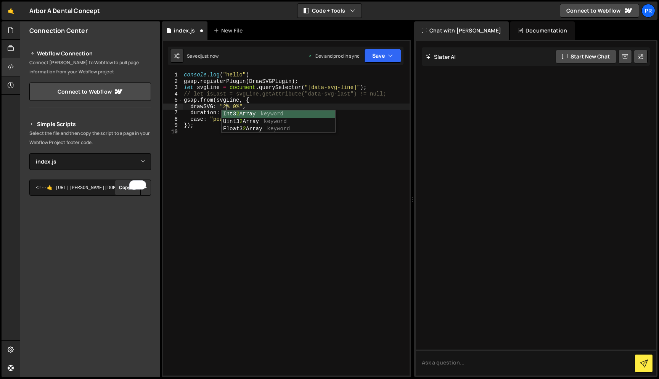
scroll to position [0, 3]
click at [395, 48] on div "Saved just now Dev and prod in sync Upgrade to Edit Save Save to Staging S Save…" at bounding box center [286, 56] width 236 height 18
click at [391, 60] on button "Save" at bounding box center [382, 56] width 37 height 14
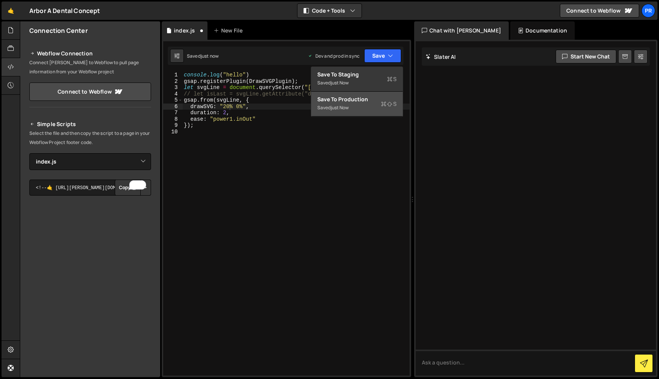
click at [370, 95] on div "Save to Production S" at bounding box center [356, 99] width 79 height 8
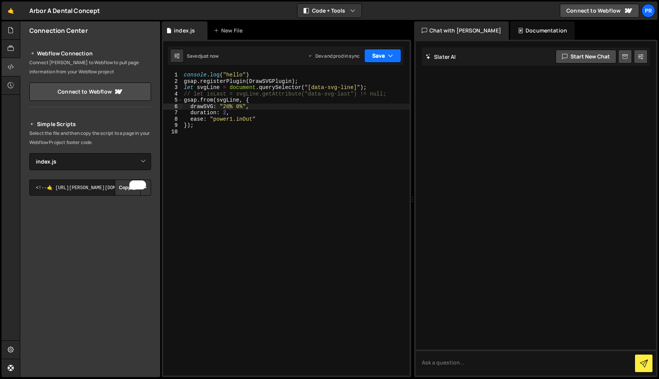
click at [385, 61] on button "Save" at bounding box center [382, 56] width 37 height 14
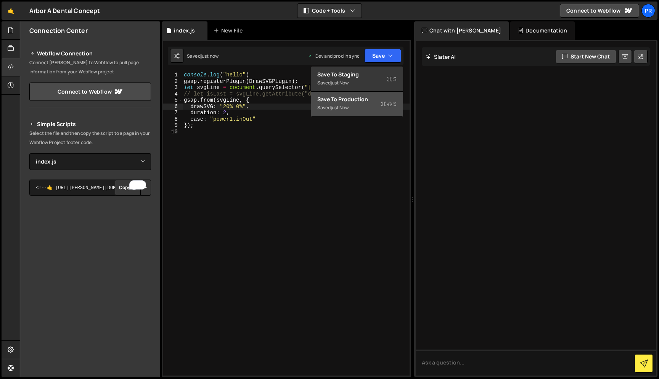
click at [369, 92] on button "Save to Production S Saved just now" at bounding box center [357, 104] width 92 height 25
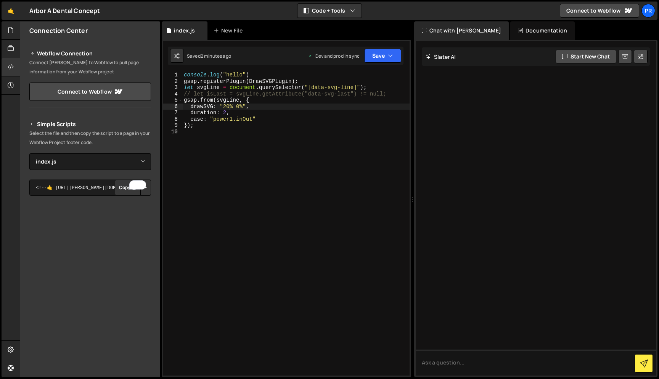
click at [261, 120] on div "console . log ( "hello" ) gsap . registerPlugin ( DrawSVGPlugin ) ; let svgLine…" at bounding box center [295, 230] width 227 height 316
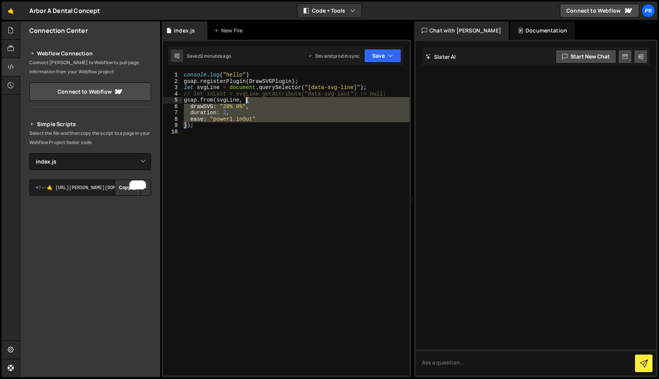
drag, startPoint x: 187, startPoint y: 126, endPoint x: 246, endPoint y: 100, distance: 63.9
click at [246, 100] on div "console . log ( "hello" ) gsap . registerPlugin ( DrawSVGPlugin ) ; let svgLine…" at bounding box center [295, 230] width 227 height 316
paste textarea "{ drawSVG: "100%", duration: 2, ease: "power1.inOut" });"
type textarea "{ drawSVG: "100%", duration: 2, ease: "power1.inOut" });"
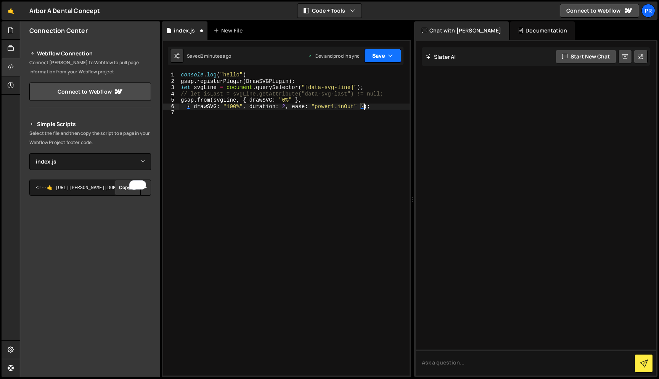
click at [389, 55] on icon "button" at bounding box center [390, 56] width 5 height 8
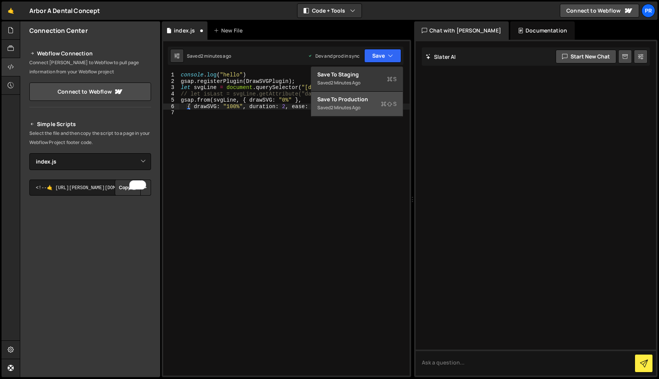
click at [356, 109] on div "2 minutes ago" at bounding box center [346, 107] width 30 height 6
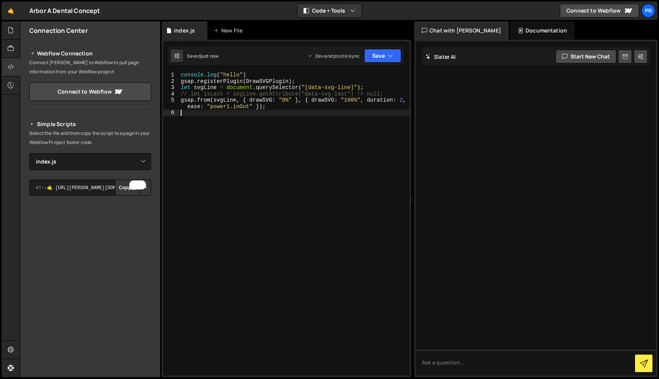
scroll to position [0, 0]
click at [241, 124] on div "console . log ( "hello" ) gsap . registerPlugin ( DrawSVGPlugin ) ; let svgLine…" at bounding box center [294, 230] width 230 height 316
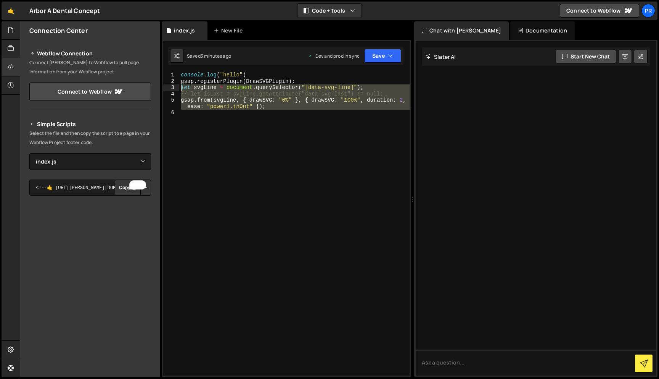
drag, startPoint x: 216, startPoint y: 116, endPoint x: 176, endPoint y: 89, distance: 48.3
click at [176, 89] on div "1 2 3 4 5 6 console . log ( "hello" ) gsap . registerPlugin ( DrawSVGPlugin ) ;…" at bounding box center [286, 223] width 246 height 303
paste textarea ")"
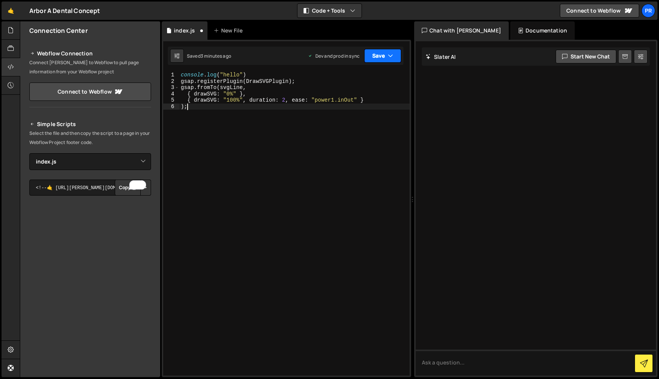
click at [394, 52] on button "Save" at bounding box center [382, 56] width 37 height 14
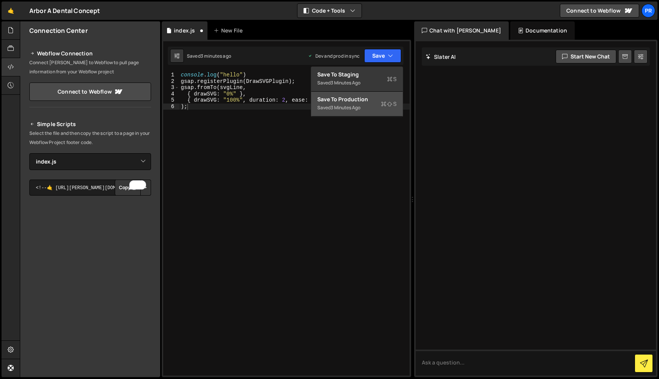
click at [352, 105] on div "3 minutes ago" at bounding box center [346, 107] width 30 height 6
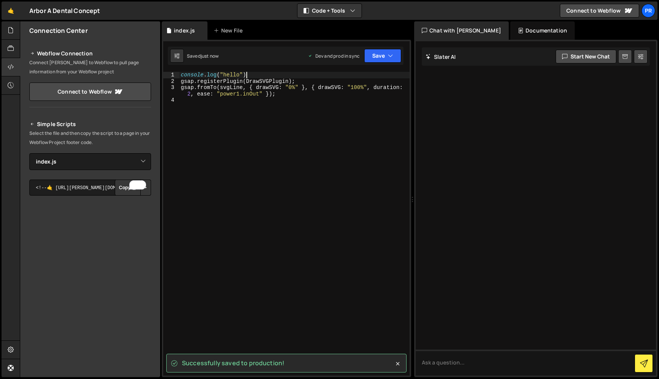
click at [314, 74] on div "console . log ( "hello" ) gsap . registerPlugin ( DrawSVGPlugin ) ; gsap . from…" at bounding box center [294, 230] width 230 height 316
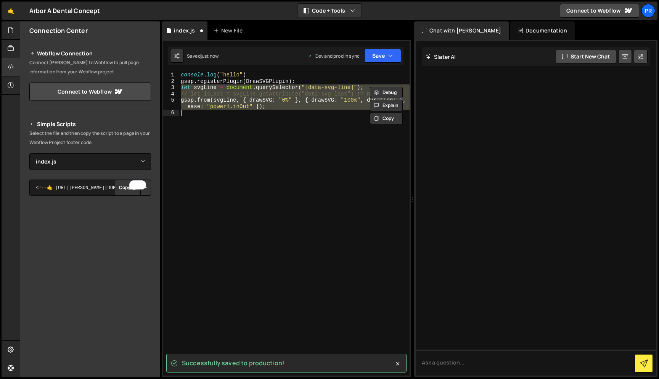
click at [306, 98] on div "console . log ( "hello" ) gsap . registerPlugin ( DrawSVGPlugin ) ; let svgLine…" at bounding box center [294, 223] width 230 height 303
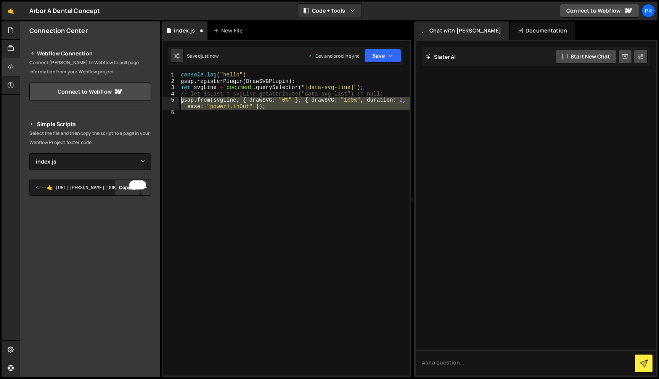
drag, startPoint x: 234, startPoint y: 133, endPoint x: 177, endPoint y: 101, distance: 64.9
click at [177, 101] on div "gsap.from(svgLine, { drawSVG: "0%" }, { drawSVG: "100%", duration: 2, ease: "po…" at bounding box center [286, 223] width 246 height 303
paste textarea ");"
type textarea ");"
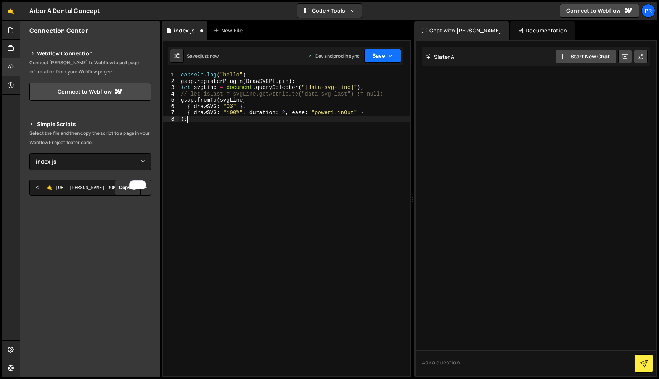
click at [373, 49] on button "Save" at bounding box center [382, 56] width 37 height 14
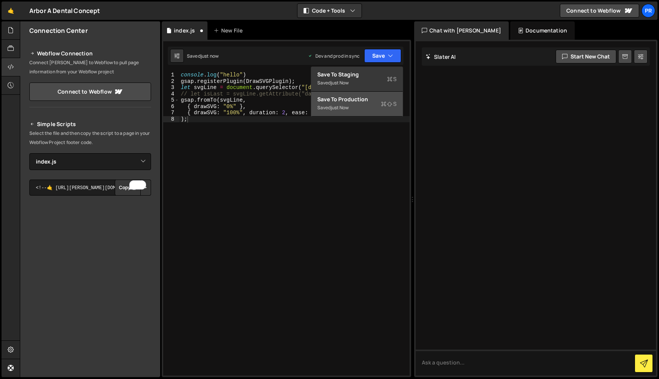
click at [371, 93] on button "Save to Production S Saved just now" at bounding box center [357, 104] width 92 height 25
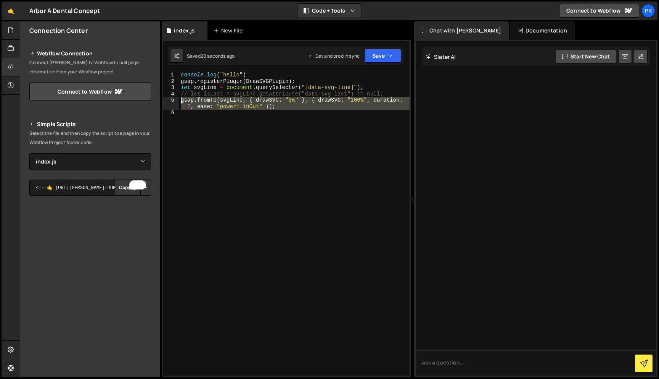
drag, startPoint x: 233, startPoint y: 146, endPoint x: 168, endPoint y: 101, distance: 79.5
click at [168, 101] on div "1 2 3 4 5 6 console . log ( "hello" ) gsap . registerPlugin ( DrawSVGPlugin ) ;…" at bounding box center [286, 223] width 246 height 303
type textarea "gsap.fromTo(svgLine, { drawSVG: "0%" }, { drawSVG: "100%", duration: 2, ease: "…"
paste textarea
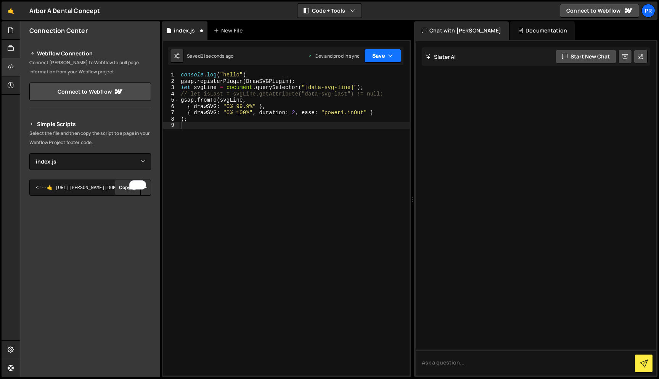
click at [392, 54] on icon "button" at bounding box center [390, 56] width 5 height 8
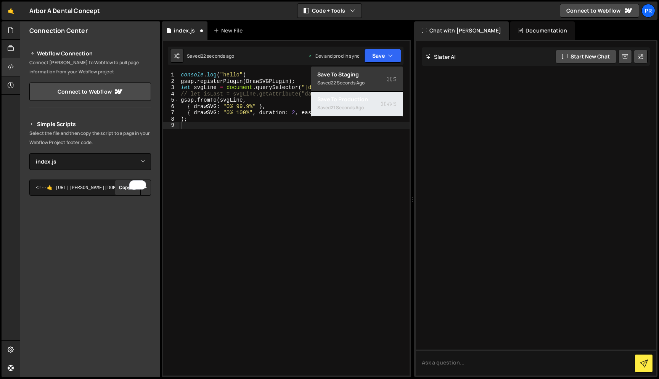
click at [354, 103] on div "Saved 21 seconds ago" at bounding box center [356, 107] width 79 height 9
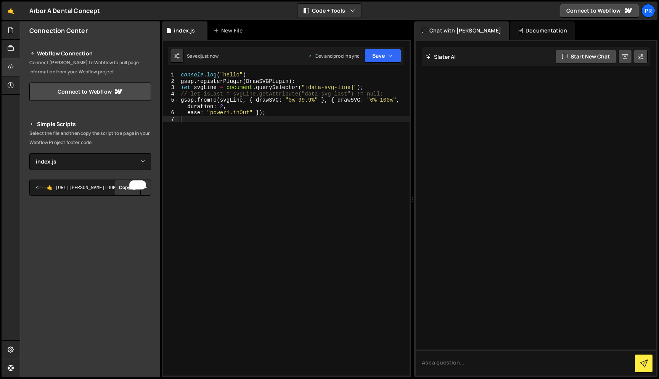
click at [258, 155] on div "console . log ( "hello" ) gsap . registerPlugin ( DrawSVGPlugin ) ; let svgLine…" at bounding box center [294, 230] width 230 height 316
click at [365, 68] on div "1 2 3 4 5 6 7 console . log ( "hello" ) gsap . registerPlugin ( DrawSVGPlugin )…" at bounding box center [287, 208] width 250 height 337
click at [380, 57] on button "Save" at bounding box center [382, 56] width 37 height 14
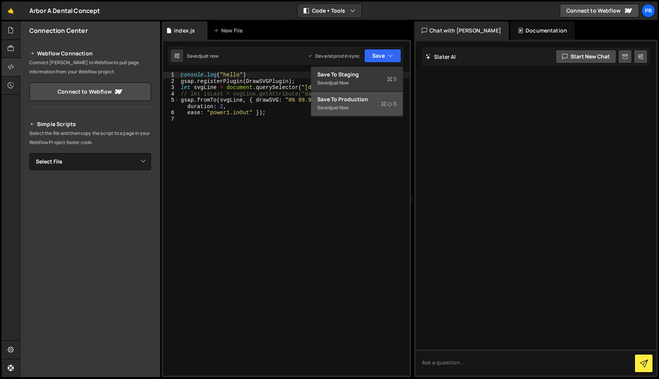
click at [366, 102] on div "Save to Production S" at bounding box center [356, 99] width 79 height 8
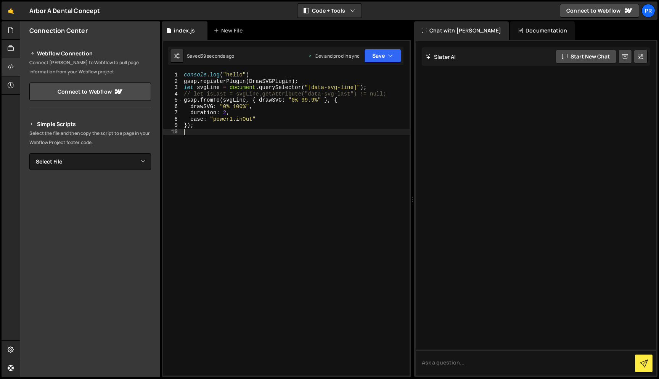
click at [294, 199] on div "console . log ( "hello" ) gsap . registerPlugin ( DrawSVGPlugin ) ; let svgLine…" at bounding box center [295, 230] width 227 height 316
type textarea "ease: "power1.inOut" });"
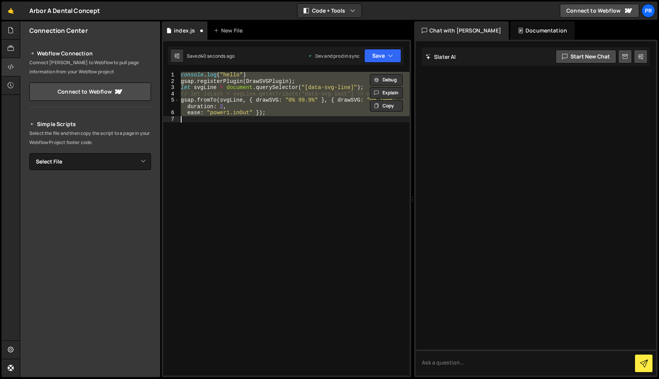
click at [306, 128] on div "console . log ( "hello" ) gsap . registerPlugin ( DrawSVGPlugin ) ; let svgLine…" at bounding box center [294, 223] width 230 height 303
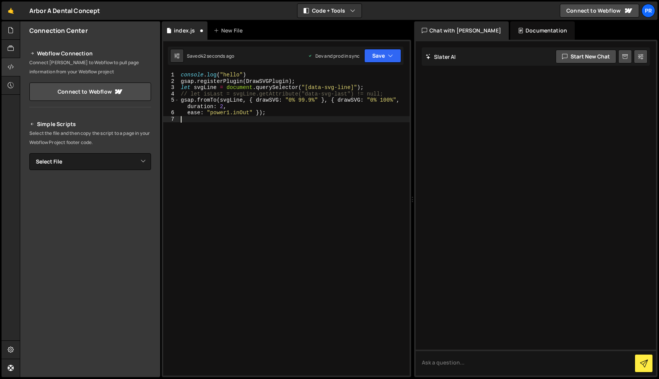
click at [301, 134] on div "console . log ( "hello" ) gsap . registerPlugin ( DrawSVGPlugin ) ; let svgLine…" at bounding box center [294, 230] width 230 height 316
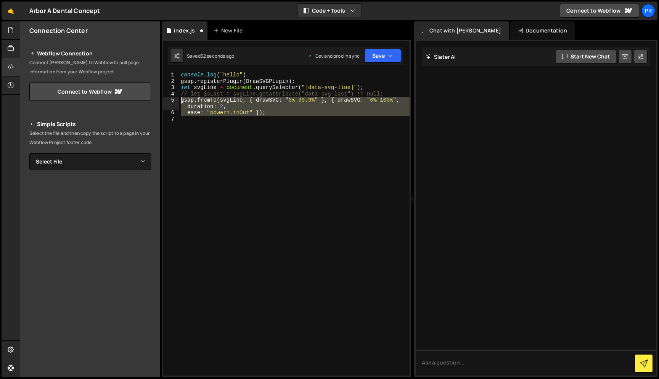
drag, startPoint x: 246, startPoint y: 143, endPoint x: 169, endPoint y: 102, distance: 86.9
click at [169, 102] on div "1 2 3 4 5 6 7 console . log ( "hello" ) gsap . registerPlugin ( DrawSVGPlugin )…" at bounding box center [286, 223] width 246 height 303
paste textarea
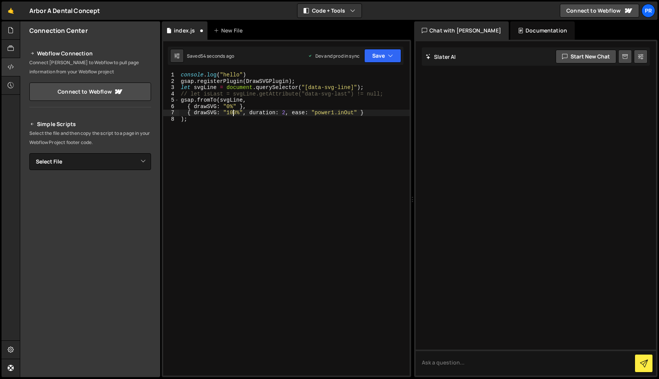
click at [232, 113] on div "console . log ( "hello" ) gsap . registerPlugin ( DrawSVGPlugin ) ; let svgLine…" at bounding box center [294, 230] width 230 height 316
type textarea "{ drawSVG: "99.9%", duration: 2, ease: "power1.inOut" }"
click at [382, 50] on button "Save" at bounding box center [382, 56] width 37 height 14
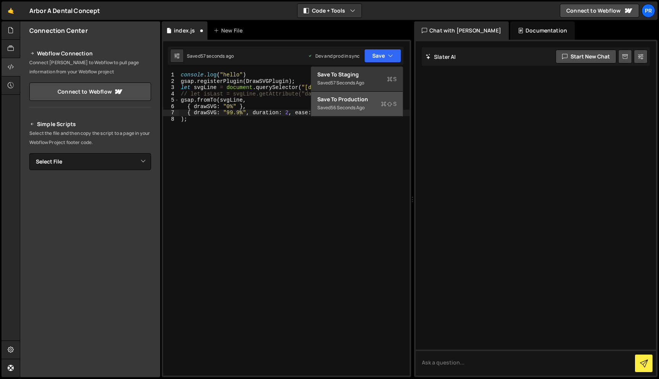
click at [357, 107] on div "56 seconds ago" at bounding box center [348, 107] width 34 height 6
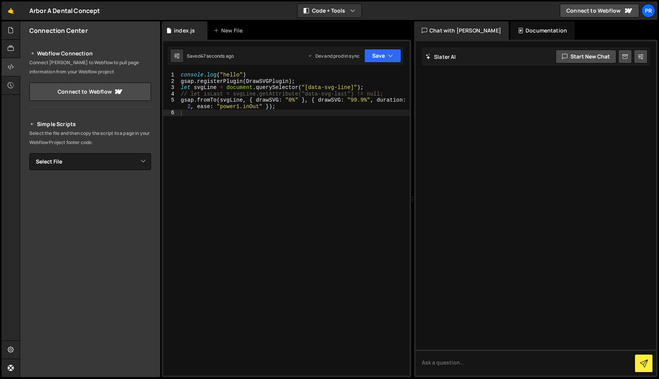
scroll to position [0, 0]
click at [276, 152] on div "console . log ( "hello" ) gsap . registerPlugin ( DrawSVGPlugin ) ; let svgLine…" at bounding box center [294, 230] width 230 height 316
click at [388, 56] on icon "button" at bounding box center [390, 56] width 5 height 8
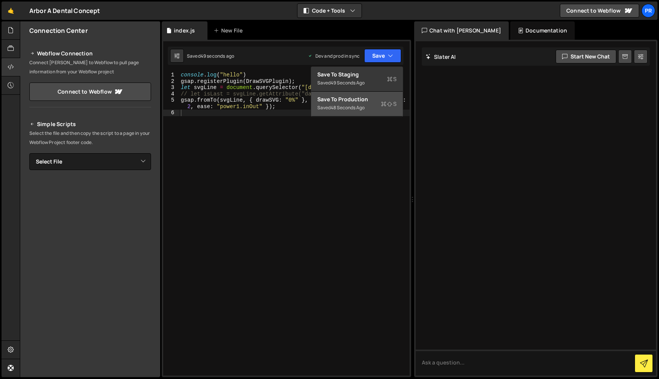
click at [359, 106] on div "48 seconds ago" at bounding box center [348, 107] width 34 height 6
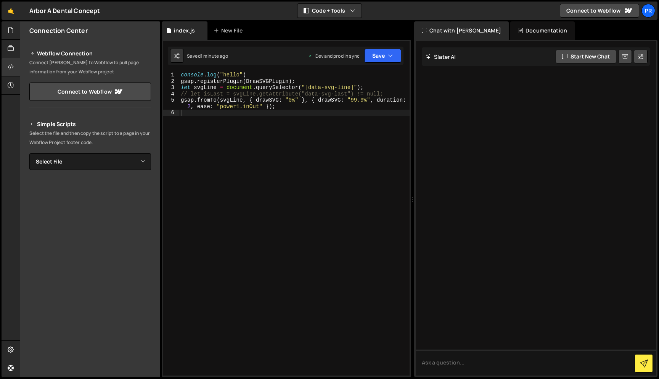
click at [234, 130] on div "console . log ( "hello" ) gsap . registerPlugin ( DrawSVGPlugin ) ; let svgLine…" at bounding box center [294, 230] width 230 height 316
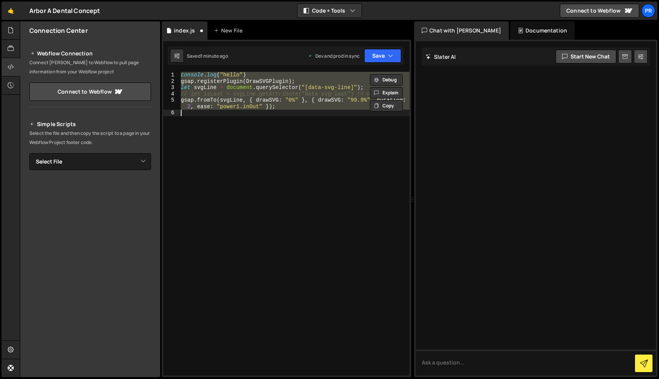
type textarea "ease: "power1.inOut" });"
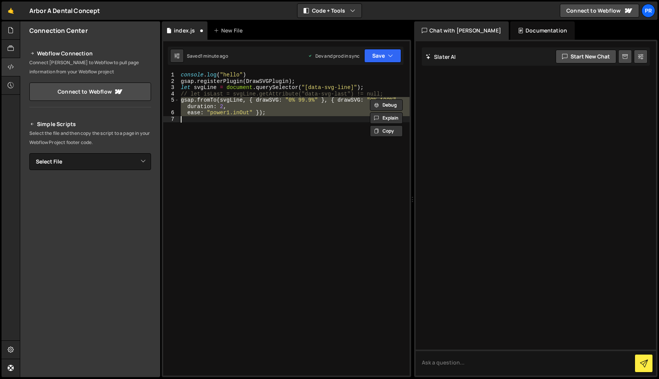
click at [276, 135] on div "console . log ( "hello" ) gsap . registerPlugin ( DrawSVGPlugin ) ; let svgLine…" at bounding box center [294, 223] width 230 height 303
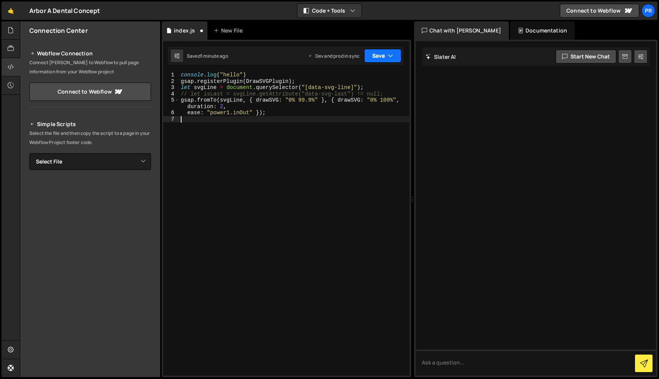
click at [382, 57] on button "Save" at bounding box center [382, 56] width 37 height 14
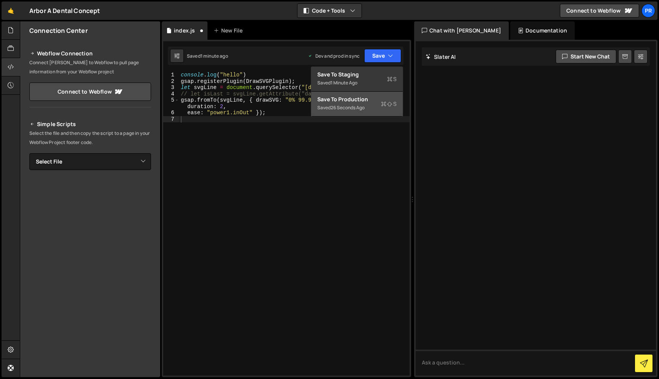
click at [363, 105] on div "26 seconds ago" at bounding box center [348, 107] width 34 height 6
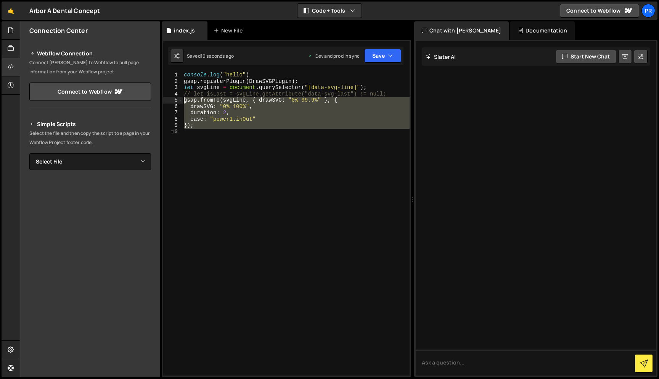
drag, startPoint x: 224, startPoint y: 142, endPoint x: 169, endPoint y: 103, distance: 67.6
click at [169, 103] on div "1 2 3 4 5 6 7 8 9 10 console . log ( "hello" ) gsap . registerPlugin ( DrawSVGP…" at bounding box center [286, 223] width 246 height 303
paste textarea "});"
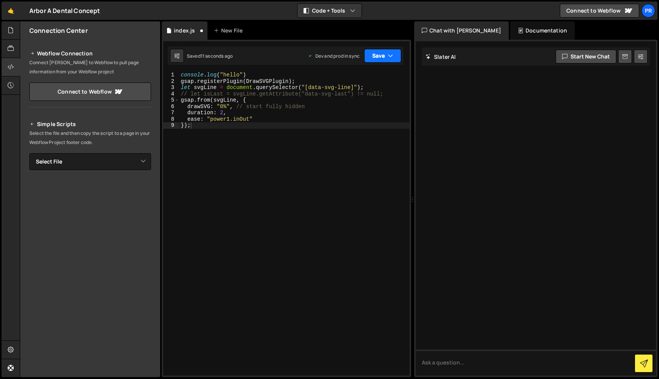
click at [385, 52] on button "Save" at bounding box center [382, 56] width 37 height 14
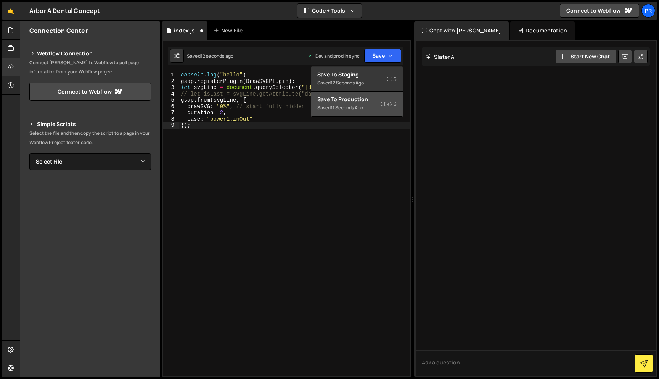
click at [352, 99] on div "Save to Production S" at bounding box center [356, 99] width 79 height 8
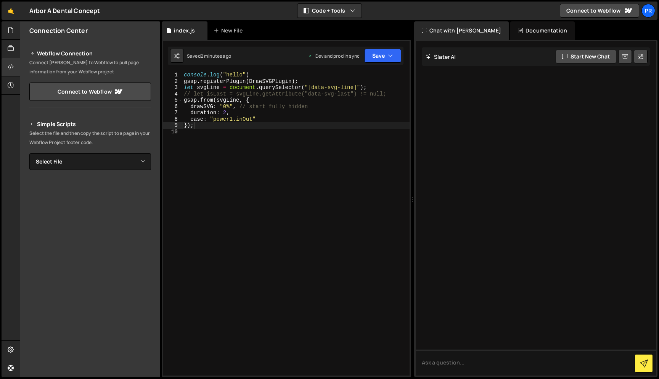
type textarea "let svgLine = document.querySelector("[data-svg-line]");"
drag, startPoint x: 354, startPoint y: 87, endPoint x: 311, endPoint y: 87, distance: 43.1
click at [311, 88] on div "console . log ( "hello" ) gsap . registerPlugin ( DrawSVGPlugin ) ; let svgLine…" at bounding box center [295, 230] width 227 height 316
click at [263, 196] on div "console . log ( "hello" ) gsap . registerPlugin ( DrawSVGPlugin ) ; let svgLine…" at bounding box center [295, 230] width 227 height 316
click at [284, 121] on div "console . log ( "hello" ) gsap . registerPlugin ( DrawSVGPlugin ) ; let svgLine…" at bounding box center [295, 230] width 227 height 316
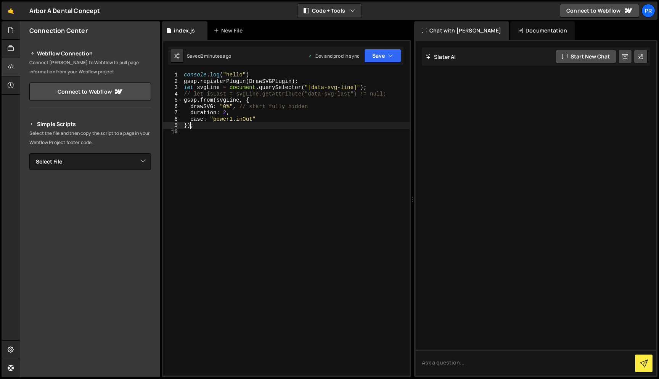
click at [192, 123] on div "console . log ( "hello" ) gsap . registerPlugin ( DrawSVGPlugin ) ; let svgLine…" at bounding box center [295, 230] width 227 height 316
click at [227, 111] on div "console . log ( "hello" ) gsap . registerPlugin ( DrawSVGPlugin ) ; let svgLine…" at bounding box center [295, 230] width 227 height 316
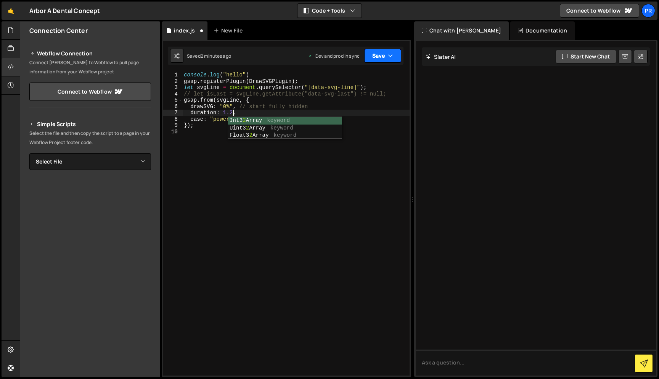
click at [386, 51] on button "Save" at bounding box center [382, 56] width 37 height 14
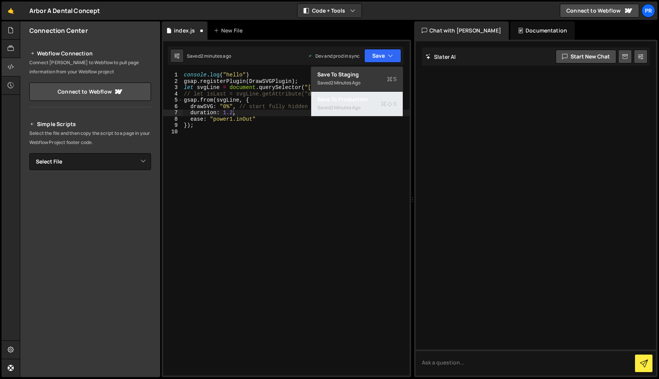
click at [366, 105] on div "Saved 2 minutes ago" at bounding box center [356, 107] width 79 height 9
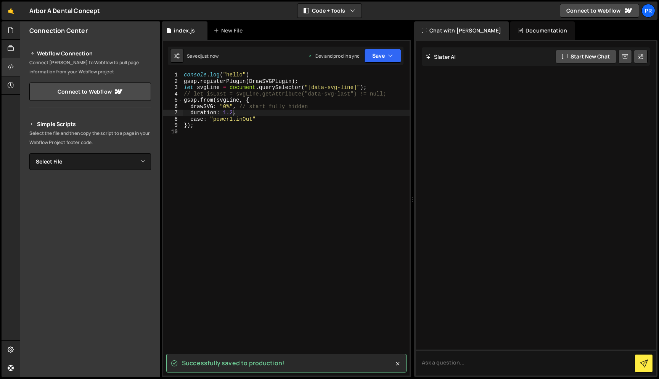
scroll to position [0, 0]
click at [265, 124] on div "console . log ( "hello" ) gsap . registerPlugin ( DrawSVGPlugin ) ; let svgLine…" at bounding box center [295, 230] width 227 height 316
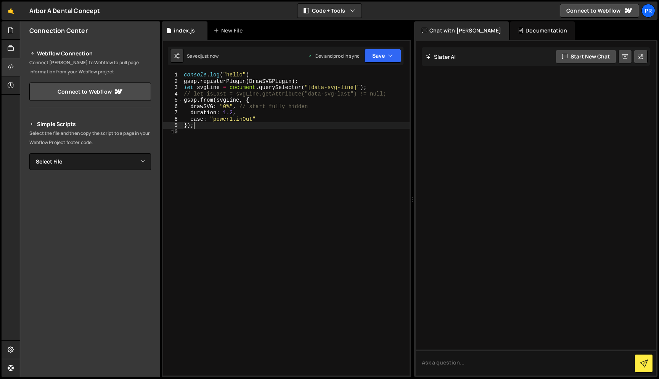
click at [190, 125] on div "console . log ( "hello" ) gsap . registerPlugin ( DrawSVGPlugin ) ; let svgLine…" at bounding box center [295, 230] width 227 height 316
click at [405, 95] on div "console . log ( "hello" ) gsap . registerPlugin ( DrawSVGPlugin ) ; let svgLine…" at bounding box center [295, 230] width 227 height 316
type textarea "// let isLast = svgLine.getAttribute("data-svg-last") != null;\"
click at [199, 101] on div "console . log ( "hello" ) gsap . registerPlugin ( DrawSVGPlugin ) ; let svgLine…" at bounding box center [295, 230] width 227 height 316
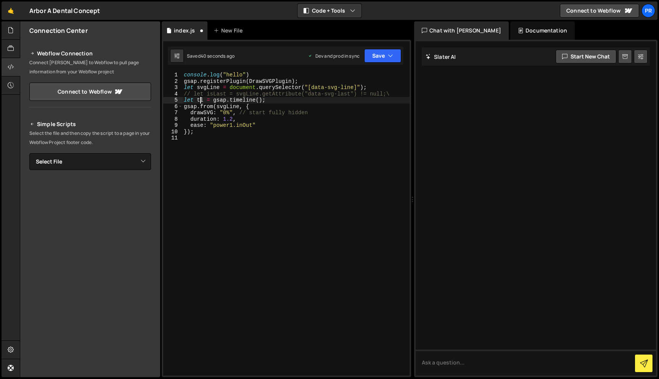
click at [199, 101] on div "console . log ( "hello" ) gsap . registerPlugin ( DrawSVGPlugin ) ; let svgLine…" at bounding box center [295, 230] width 227 height 316
click at [186, 108] on div "console . log ( "hello" ) gsap . registerPlugin ( DrawSVGPlugin ) ; let svgLine…" at bounding box center [295, 230] width 227 height 316
paste textarea "tl"
type textarea "tl.from(svgLine, {"
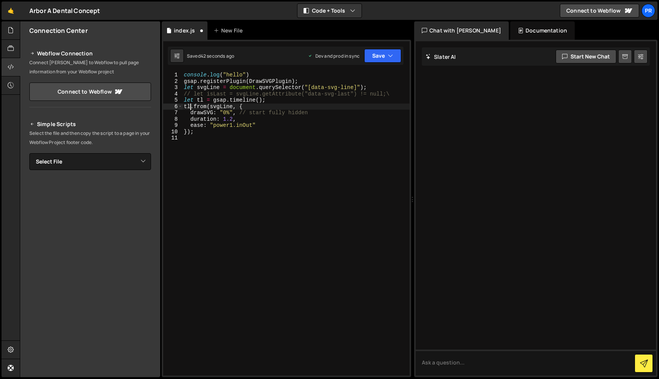
scroll to position [0, 4]
click at [198, 139] on div "console . log ( "hello" ) gsap . registerPlugin ( DrawSVGPlugin ) ; let svgLine…" at bounding box center [295, 230] width 227 height 316
click at [203, 107] on div "console . log ( "hello" ) gsap . registerPlugin ( DrawSVGPlugin ) ; let svgLine…" at bounding box center [295, 230] width 227 height 316
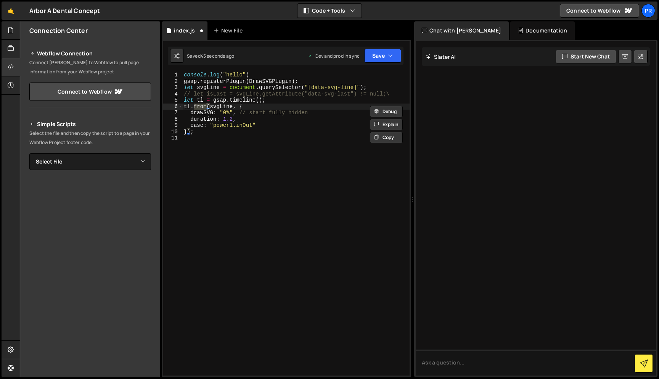
click at [200, 130] on div "console . log ( "hello" ) gsap . registerPlugin ( DrawSVGPlugin ) ; let svgLine…" at bounding box center [295, 230] width 227 height 316
click at [218, 107] on div "console . log ( "hello" ) gsap . registerPlugin ( DrawSVGPlugin ) ; let svgLine…" at bounding box center [295, 230] width 227 height 316
click at [213, 132] on div "console . log ( "hello" ) gsap . registerPlugin ( DrawSVGPlugin ) ; let svgLine…" at bounding box center [295, 230] width 227 height 316
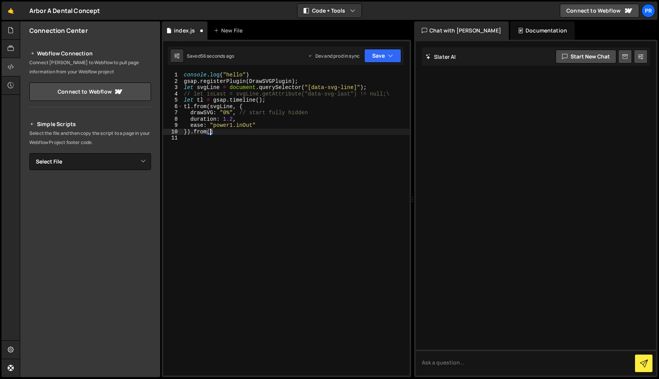
click at [210, 133] on div "console . log ( "hello" ) gsap . registerPlugin ( DrawSVGPlugin ) ; let svgLine…" at bounding box center [295, 230] width 227 height 316
paste textarea "svgLine"
type textarea "}).from(svgLine, {})"
click at [385, 56] on button "Save" at bounding box center [382, 56] width 37 height 14
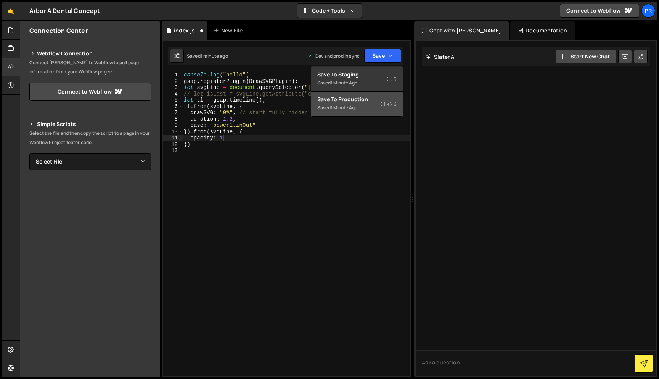
click at [359, 113] on button "Save to Production S Saved 1 minute ago" at bounding box center [357, 104] width 92 height 25
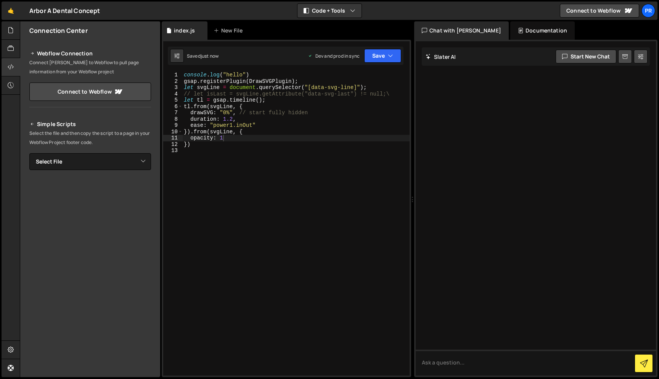
click at [381, 63] on div "Saved just now Dev and prod in sync Upgrade to Edit Save Save to Staging S Save…" at bounding box center [286, 56] width 236 height 18
click at [388, 50] on button "Save" at bounding box center [382, 56] width 37 height 14
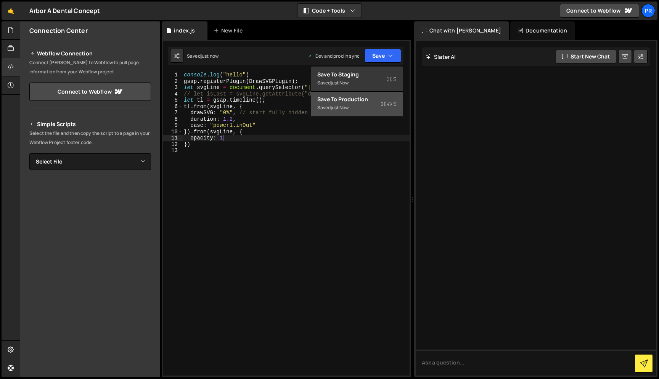
click at [366, 106] on div "Saved just now" at bounding box center [356, 107] width 79 height 9
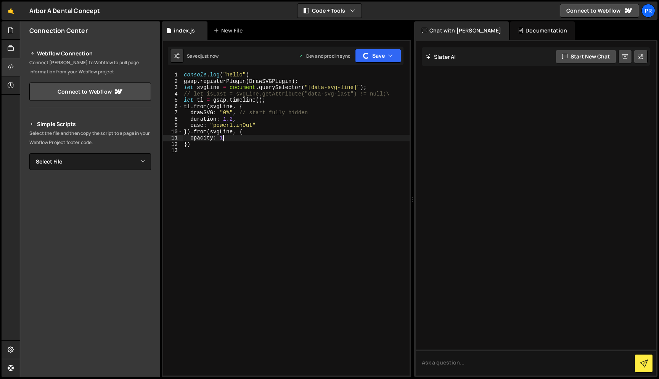
click at [259, 140] on div "console . log ( "hello" ) gsap . registerPlugin ( DrawSVGPlugin ) ; let svgLine…" at bounding box center [295, 230] width 227 height 316
click at [204, 132] on div "console . log ( "hello" ) gsap . registerPlugin ( DrawSVGPlugin ) ; let svgLine…" at bounding box center [295, 230] width 227 height 316
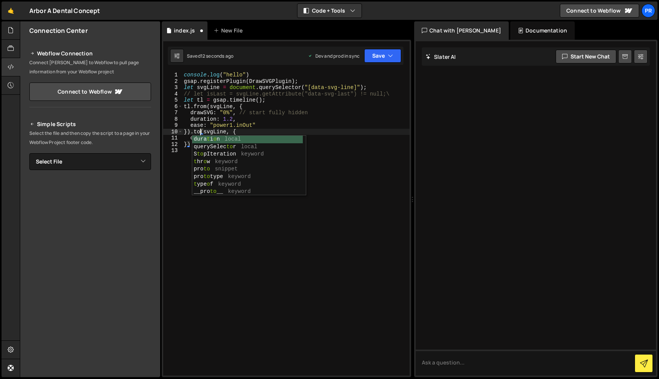
click at [241, 120] on div "console . log ( "hello" ) gsap . registerPlugin ( DrawSVGPlugin ) ; let svgLine…" at bounding box center [295, 230] width 227 height 316
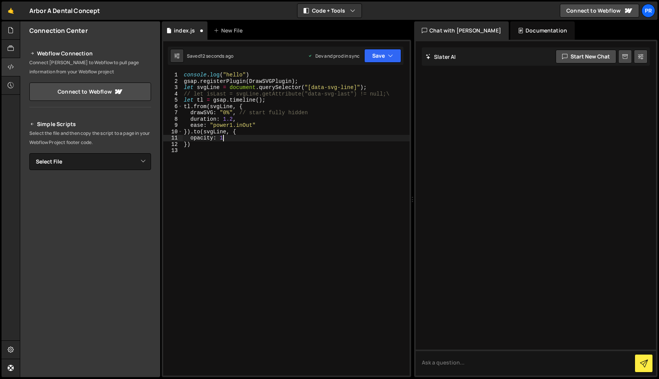
click at [225, 141] on div "console . log ( "hello" ) gsap . registerPlugin ( DrawSVGPlugin ) ; let svgLine…" at bounding box center [295, 230] width 227 height 316
click at [370, 57] on button "Save" at bounding box center [382, 56] width 37 height 14
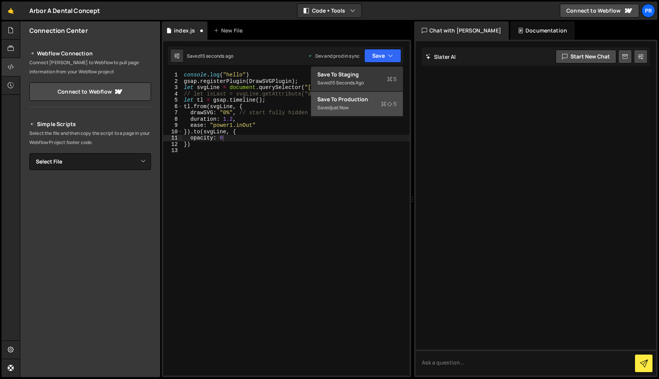
click at [364, 110] on div "Saved just now" at bounding box center [356, 107] width 79 height 9
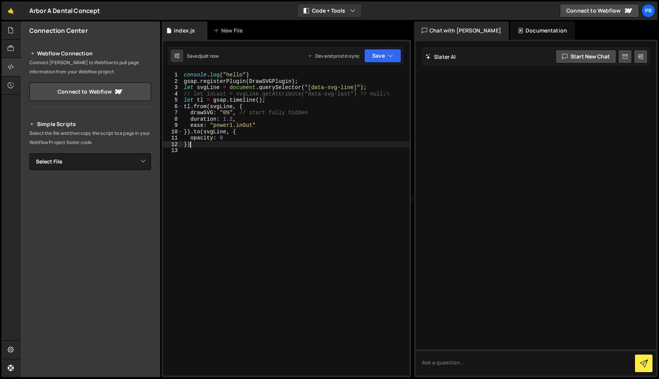
scroll to position [0, 0]
click at [192, 142] on div "console . log ( "hello" ) gsap . registerPlugin ( DrawSVGPlugin ) ; let svgLine…" at bounding box center [295, 230] width 227 height 316
click at [188, 146] on div "console . log ( "hello" ) gsap . registerPlugin ( DrawSVGPlugin ) ; let svgLine…" at bounding box center [295, 230] width 227 height 316
click at [389, 51] on button "Save" at bounding box center [382, 56] width 37 height 14
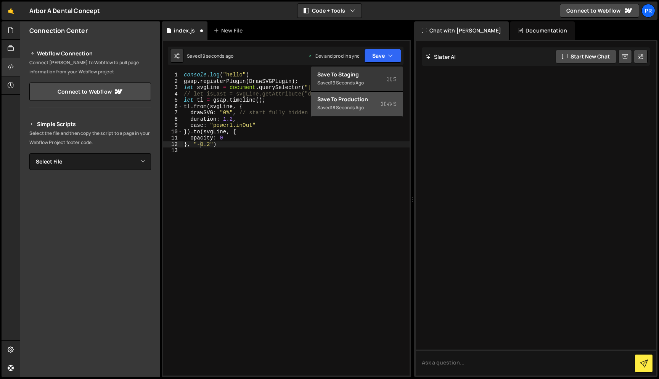
click at [363, 103] on div "Save to Production S" at bounding box center [356, 99] width 79 height 8
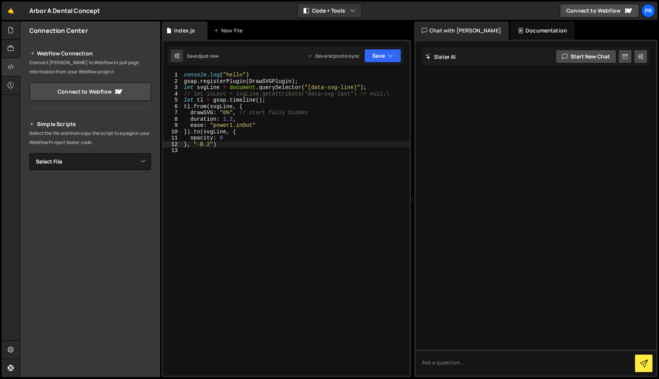
click at [211, 145] on div "console . log ( "hello" ) gsap . registerPlugin ( DrawSVGPlugin ) ; let svgLine…" at bounding box center [295, 230] width 227 height 316
click at [380, 57] on button "Save" at bounding box center [382, 56] width 37 height 14
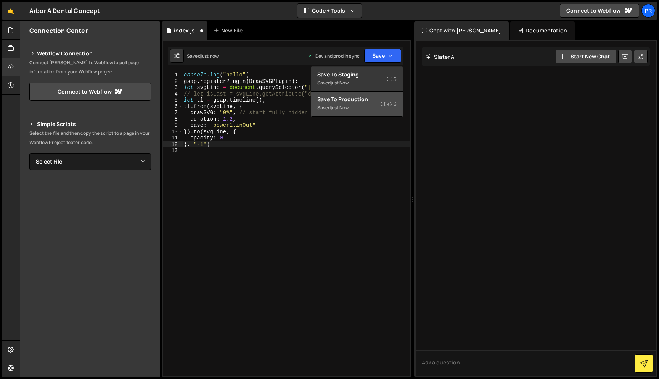
click at [359, 103] on div "Saved just now" at bounding box center [356, 107] width 79 height 9
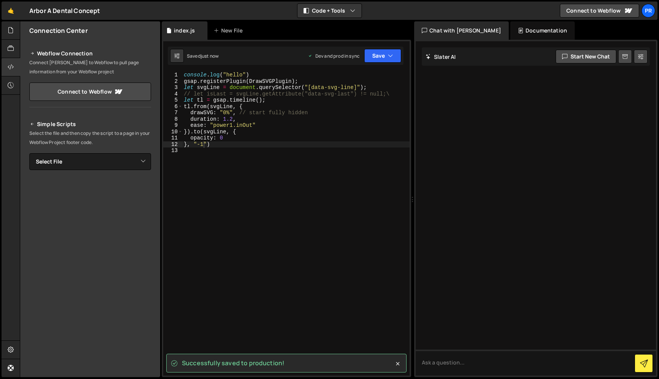
click at [201, 144] on div "console . log ( "hello" ) gsap . registerPlugin ( DrawSVGPlugin ) ; let svgLine…" at bounding box center [295, 230] width 227 height 316
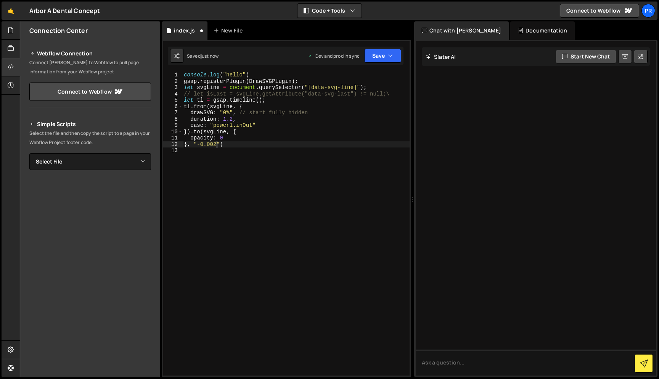
scroll to position [0, 2]
click at [375, 57] on button "Save" at bounding box center [382, 56] width 37 height 14
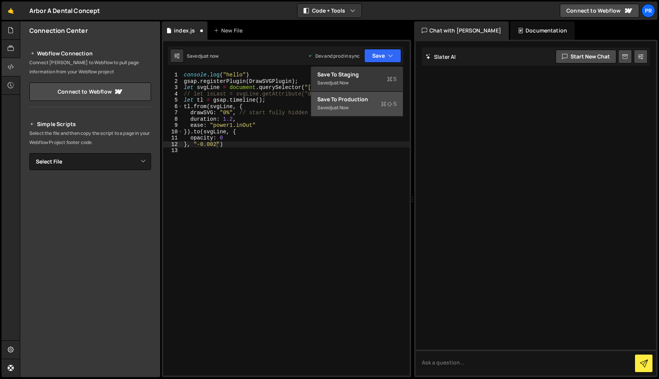
click at [355, 100] on div "Save to Production S" at bounding box center [356, 99] width 79 height 8
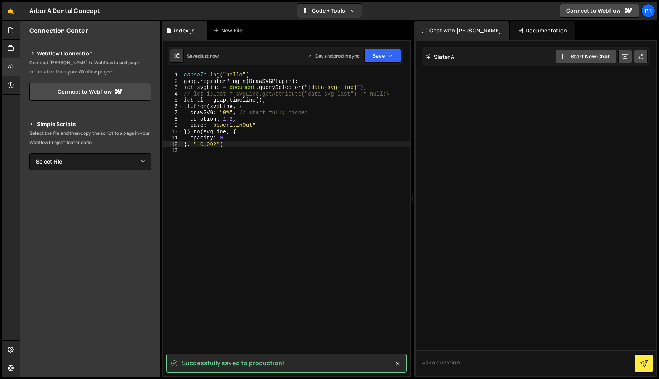
click at [217, 144] on div "console . log ( "hello" ) gsap . registerPlugin ( DrawSVGPlugin ) ; let svgLine…" at bounding box center [295, 230] width 227 height 316
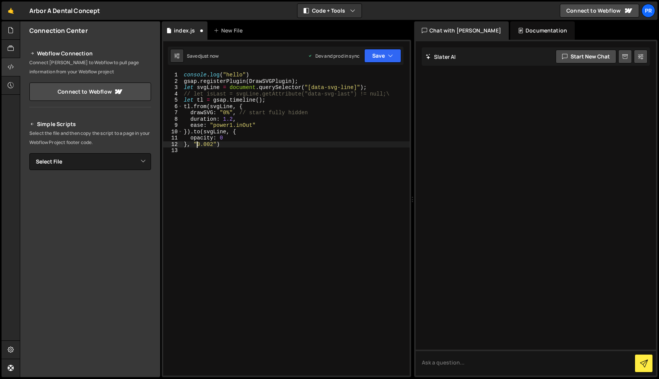
scroll to position [0, 1]
click at [385, 52] on button "Save" at bounding box center [382, 56] width 37 height 14
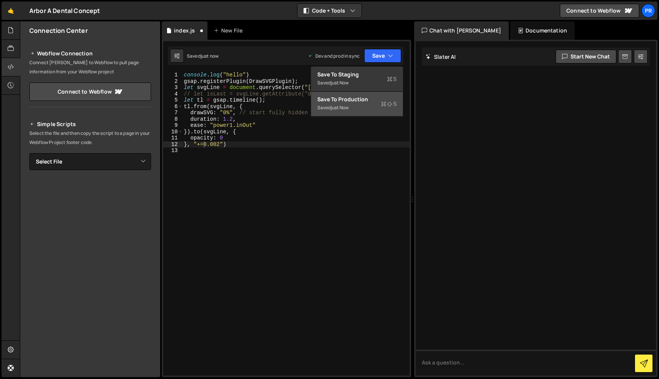
click at [358, 96] on div "Save to Production S" at bounding box center [356, 99] width 79 height 8
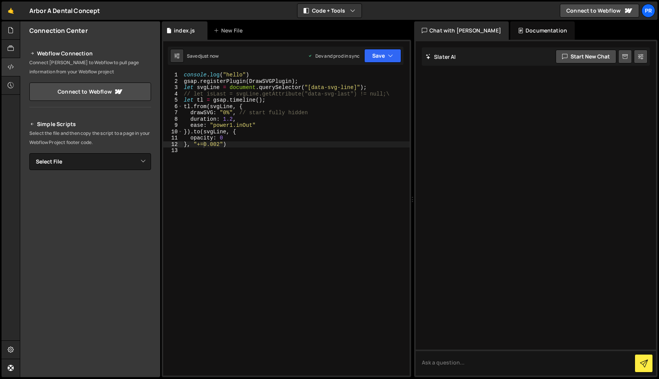
click at [219, 147] on div "console . log ( "hello" ) gsap . registerPlugin ( DrawSVGPlugin ) ; let svgLine…" at bounding box center [295, 230] width 227 height 316
click at [392, 57] on icon "button" at bounding box center [390, 56] width 5 height 8
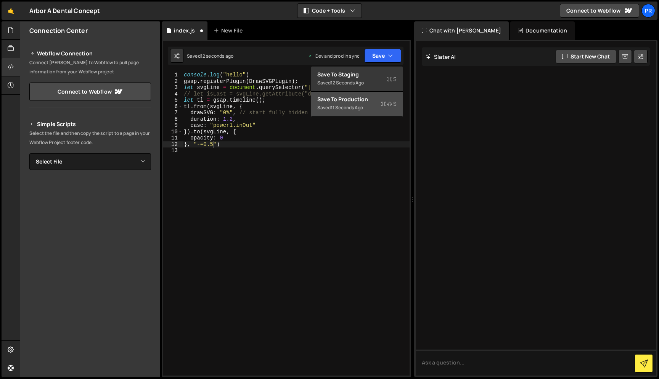
click at [350, 111] on div "Saved 11 seconds ago" at bounding box center [356, 107] width 79 height 9
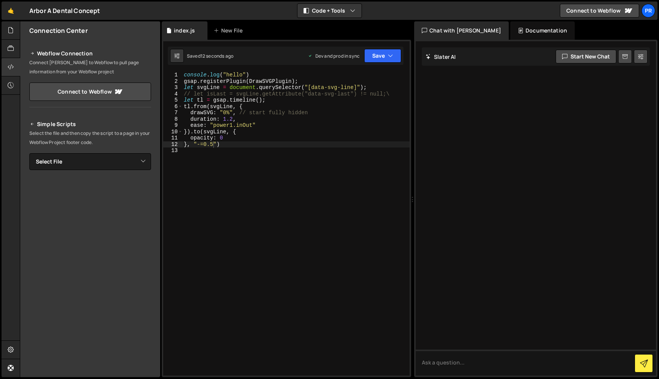
click at [232, 145] on div "console . log ( "hello" ) gsap . registerPlugin ( DrawSVGPlugin ) ; let svgLine…" at bounding box center [295, 230] width 227 height 316
click at [231, 143] on div "console . log ( "hello" ) gsap . registerPlugin ( DrawSVGPlugin ) ; let svgLine…" at bounding box center [295, 230] width 227 height 316
click at [374, 89] on div "console . log ( "hello" ) gsap . registerPlugin ( DrawSVGPlugin ) ; let svgLine…" at bounding box center [295, 230] width 227 height 316
paste textarea "svgLine"
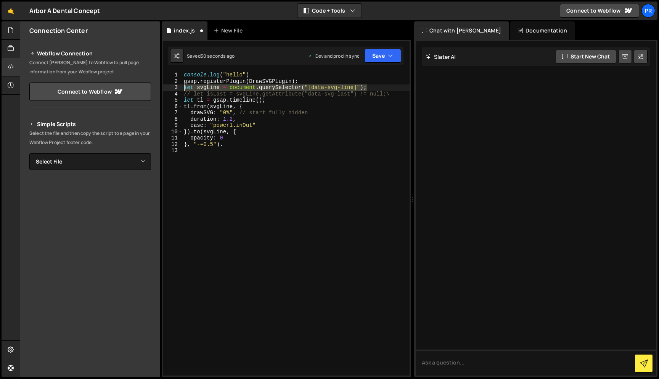
drag, startPoint x: 372, startPoint y: 87, endPoint x: 169, endPoint y: 88, distance: 202.2
click at [169, 88] on div "let svgLine = document.querySelector("[data-svg-line]"); 1 2 3 4 5 6 7 8 9 10 1…" at bounding box center [286, 223] width 246 height 303
click at [367, 81] on div "console . log ( "hello" ) gsap . registerPlugin ( DrawSVGPlugin ) ; let svgLine…" at bounding box center [295, 230] width 227 height 316
click at [370, 87] on div "console . log ( "hello" ) gsap . registerPlugin ( DrawSVGPlugin ) ; let svgLine…" at bounding box center [295, 230] width 227 height 316
type textarea "let svgLine = document.querySelector("[data-svg-line]");"
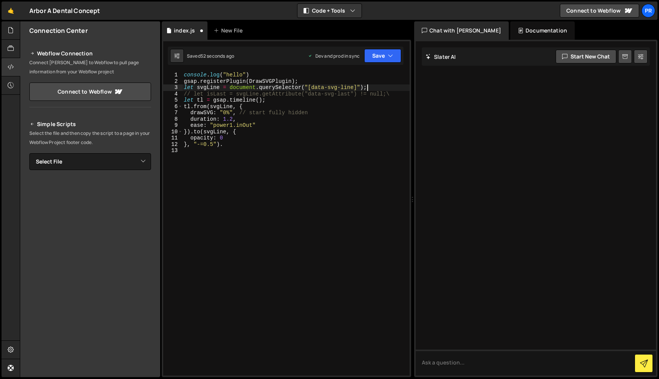
scroll to position [0, 0]
paste textarea "let svgLine = document.querySelector("[data-svg-line]");"
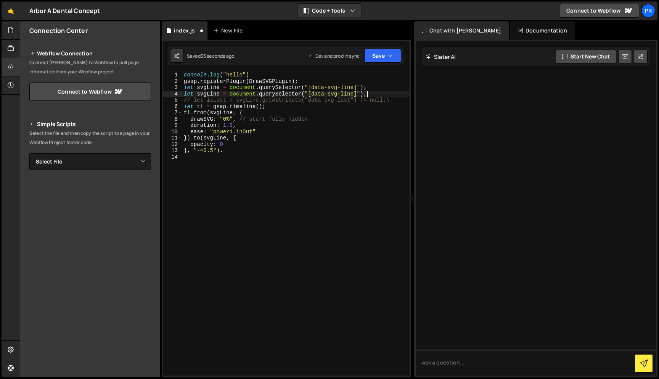
click at [213, 92] on div "console . log ( "hello" ) gsap . registerPlugin ( DrawSVGPlugin ) ; let svgLine…" at bounding box center [295, 230] width 227 height 316
click at [218, 90] on div "console . log ( "hello" ) gsap . registerPlugin ( DrawSVGPlugin ) ; let svgLine…" at bounding box center [295, 230] width 227 height 316
click at [368, 85] on div "console . log ( "hello" ) gsap . registerPlugin ( DrawSVGPlugin ) ; let svgLine…" at bounding box center [295, 230] width 227 height 316
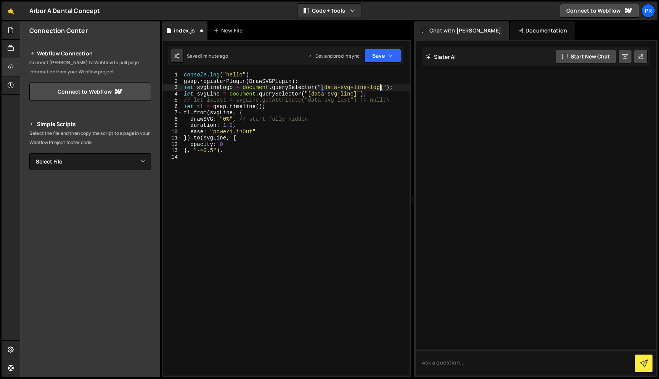
scroll to position [0, 14]
click at [219, 94] on div "console . log ( "hello" ) gsap . registerPlugin ( DrawSVGPlugin ) ; let svgLine…" at bounding box center [295, 230] width 227 height 316
click at [213, 96] on div "console . log ( "hello" ) gsap . registerPlugin ( DrawSVGPlugin ) ; let svgLine…" at bounding box center [295, 230] width 227 height 316
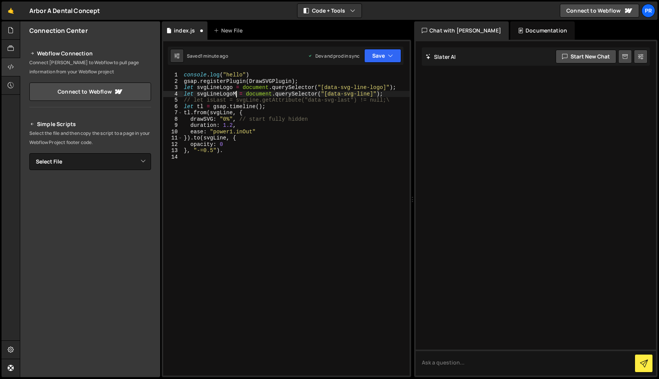
scroll to position [0, 4]
drag, startPoint x: 385, startPoint y: 89, endPoint x: 325, endPoint y: 88, distance: 59.9
click at [325, 88] on div "console . log ( "hello" ) gsap . registerPlugin ( DrawSVGPlugin ) ; let svgLine…" at bounding box center [295, 230] width 227 height 316
click at [251, 150] on div "console . log ( "hello" ) gsap . registerPlugin ( DrawSVGPlugin ) ; let svgLine…" at bounding box center [295, 230] width 227 height 316
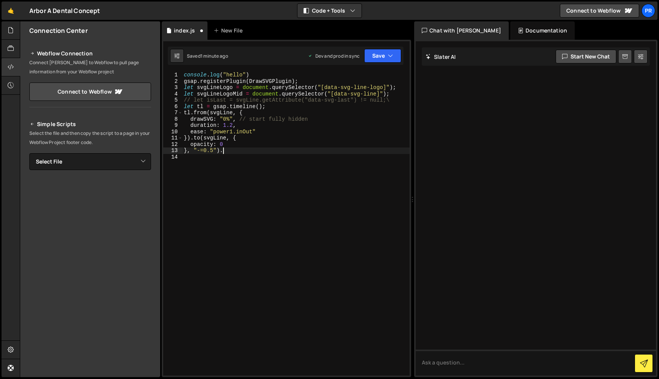
click at [391, 95] on div "console . log ( "hello" ) gsap . registerPlugin ( DrawSVGPlugin ) ; let svgLine…" at bounding box center [295, 230] width 227 height 316
drag, startPoint x: 377, startPoint y: 94, endPoint x: 335, endPoint y: 94, distance: 42.7
click at [335, 94] on div "console . log ( "hello" ) gsap . registerPlugin ( DrawSVGPlugin ) ; let svgLine…" at bounding box center [295, 230] width 227 height 316
paste textarea "-logo"
click at [351, 153] on div "console . log ( "hello" ) gsap . registerPlugin ( DrawSVGPlugin ) ; let svgLine…" at bounding box center [295, 230] width 227 height 316
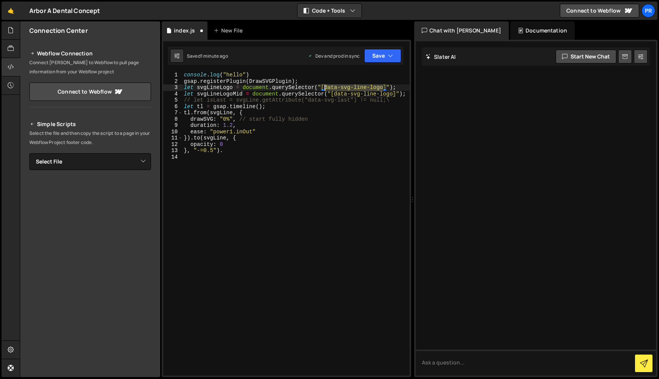
drag, startPoint x: 381, startPoint y: 87, endPoint x: 325, endPoint y: 88, distance: 55.7
click at [325, 88] on div "console . log ( "hello" ) gsap . registerPlugin ( DrawSVGPlugin ) ; let svgLine…" at bounding box center [295, 230] width 227 height 316
click at [391, 67] on div "let svgLineLogo = document.querySelector("[data-svg-line-logo]"); 1 2 3 4 5 6 7…" at bounding box center [287, 208] width 250 height 337
click at [394, 93] on div "console . log ( "hello" ) gsap . registerPlugin ( DrawSVGPlugin ) ; let svgLine…" at bounding box center [295, 230] width 227 height 316
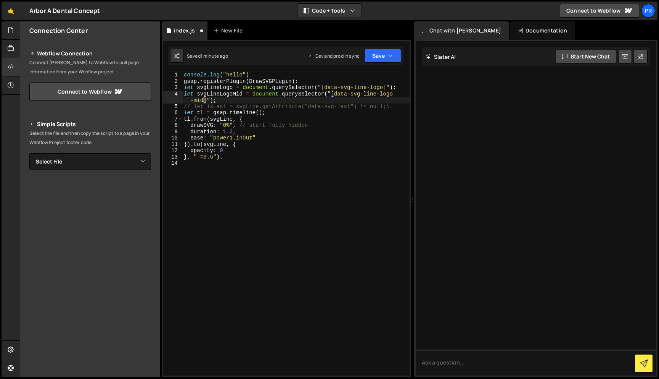
click at [279, 146] on div "console . log ( "hello" ) gsap . registerPlugin ( DrawSVGPlugin ) ; let svgLine…" at bounding box center [295, 230] width 227 height 316
click at [241, 152] on div "console . log ( "hello" ) gsap . registerPlugin ( DrawSVGPlugin ) ; let svgLine…" at bounding box center [295, 230] width 227 height 316
click at [239, 156] on div "console . log ( "hello" ) gsap . registerPlugin ( DrawSVGPlugin ) ; let svgLine…" at bounding box center [295, 230] width 227 height 316
drag, startPoint x: 243, startPoint y: 95, endPoint x: 197, endPoint y: 95, distance: 46.2
click at [197, 95] on div "console . log ( "hello" ) gsap . registerPlugin ( DrawSVGPlugin ) ; let svgLine…" at bounding box center [295, 230] width 227 height 316
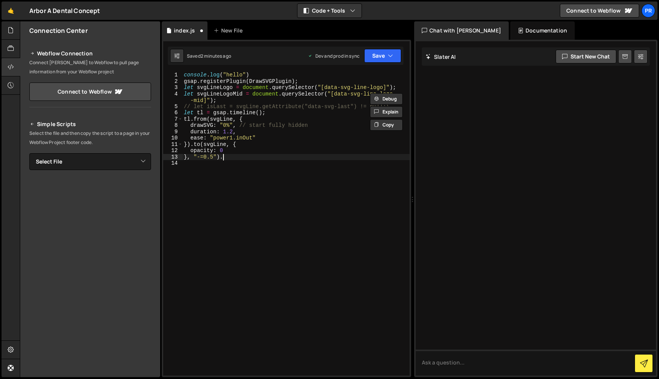
click at [230, 157] on div "console . log ( "hello" ) gsap . registerPlugin ( DrawSVGPlugin ) ; let svgLine…" at bounding box center [295, 230] width 227 height 316
paste textarea "svgLineLogoMid"
type textarea "}, "-=0.5").from(svgLineLogoMid, {})"
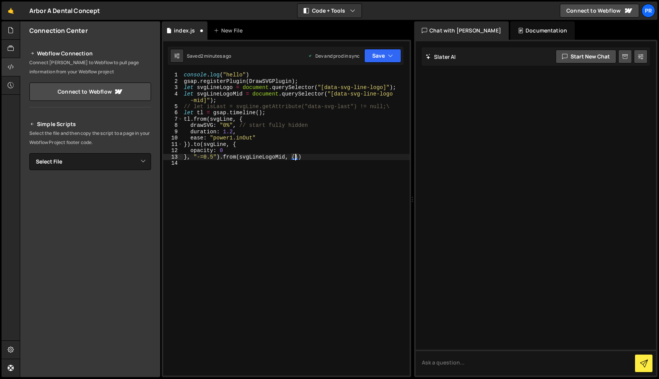
scroll to position [0, 0]
type textarea "0"
drag, startPoint x: 227, startPoint y: 150, endPoint x: 191, endPoint y: 150, distance: 36.6
click at [191, 150] on div "console . log ( "hello" ) gsap . registerPlugin ( DrawSVGPlugin ) ; let svgLine…" at bounding box center [295, 230] width 227 height 316
type textarea "opacity: 0"
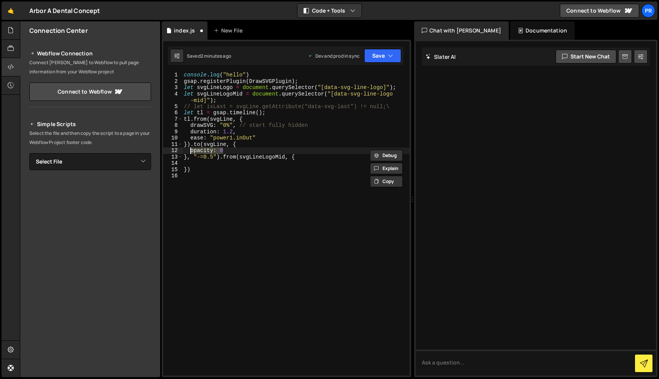
click at [196, 164] on div "console . log ( "hello" ) gsap . registerPlugin ( DrawSVGPlugin ) ; let svgLine…" at bounding box center [295, 230] width 227 height 316
paste textarea "opacity: 0"
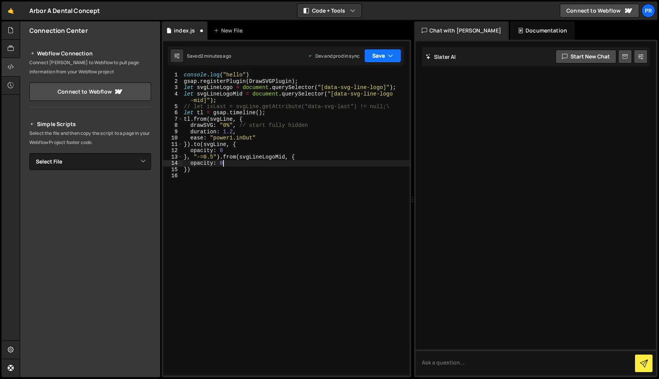
click at [387, 55] on button "Save" at bounding box center [382, 56] width 37 height 14
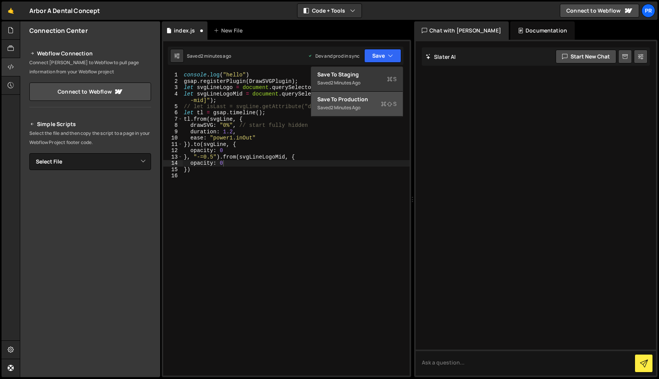
click at [362, 102] on div "Save to Production S" at bounding box center [356, 99] width 79 height 8
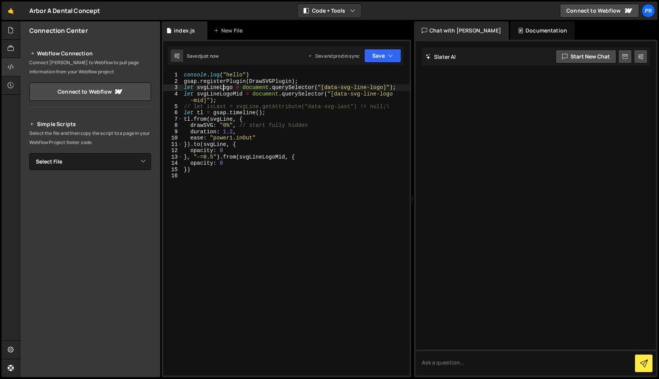
click at [222, 86] on div "console . log ( "hello" ) gsap . registerPlugin ( DrawSVGPlugin ) ; let svgLine…" at bounding box center [295, 230] width 227 height 316
click at [219, 120] on div "console . log ( "hello" ) gsap . registerPlugin ( DrawSVGPlugin ) ; let svgLine…" at bounding box center [295, 230] width 227 height 316
paste textarea "Logo"
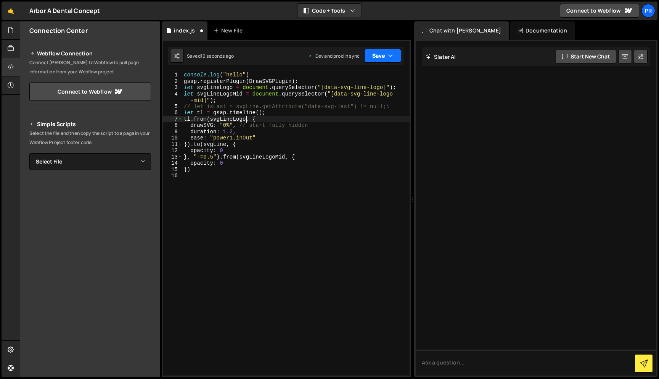
click at [375, 53] on button "Save" at bounding box center [382, 56] width 37 height 14
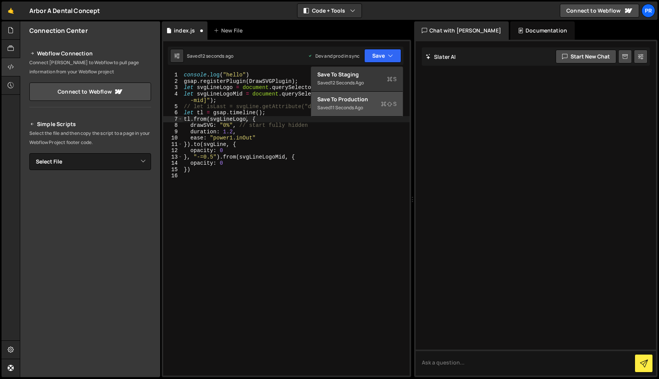
click at [361, 101] on div "Save to Production S" at bounding box center [356, 99] width 79 height 8
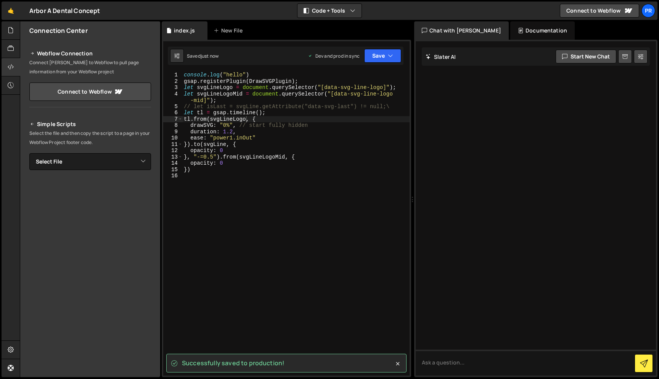
click at [212, 142] on div "console . log ( "hello" ) gsap . registerPlugin ( DrawSVGPlugin ) ; let svgLine…" at bounding box center [295, 230] width 227 height 316
paste textarea "Logo"
type textarea "}).to(svgLineLogo, {"
click at [374, 55] on button "Save" at bounding box center [382, 56] width 37 height 14
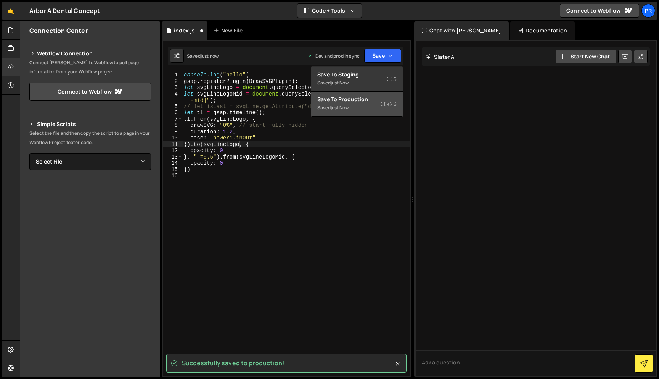
click at [342, 110] on div "just now" at bounding box center [340, 107] width 18 height 6
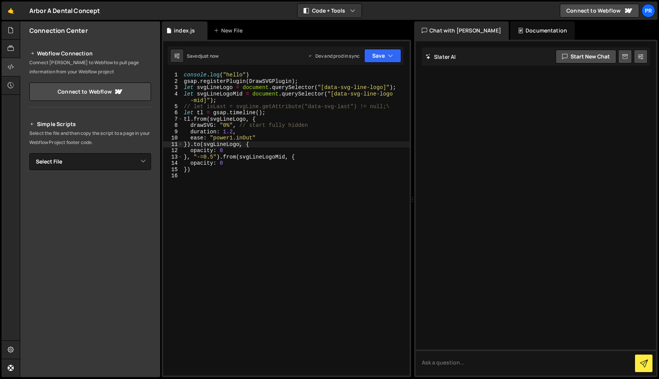
click at [295, 179] on div "console . log ( "hello" ) gsap . registerPlugin ( DrawSVGPlugin ) ; let svgLine…" at bounding box center [295, 230] width 227 height 316
click at [189, 168] on div "console . log ( "hello" ) gsap . registerPlugin ( DrawSVGPlugin ) ; let svgLine…" at bounding box center [295, 230] width 227 height 316
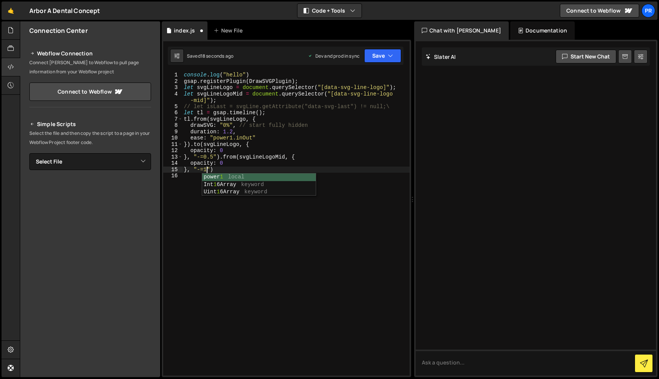
scroll to position [0, 2]
click at [391, 54] on icon "button" at bounding box center [390, 56] width 5 height 8
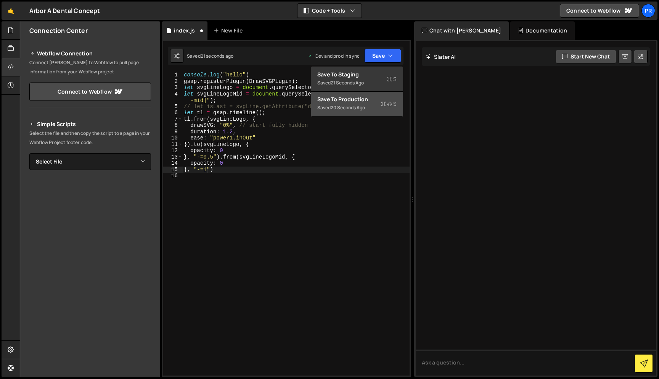
click at [350, 101] on div "Save to Production S" at bounding box center [356, 99] width 79 height 8
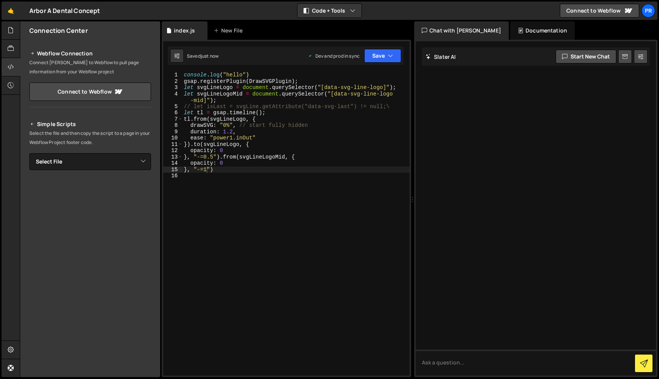
click at [217, 169] on div "console . log ( "hello" ) gsap . registerPlugin ( DrawSVGPlugin ) ; let svgLine…" at bounding box center [295, 230] width 227 height 316
click at [258, 157] on div "console . log ( "hello" ) gsap . registerPlugin ( DrawSVGPlugin ) ; let svgLine…" at bounding box center [295, 230] width 227 height 316
click at [227, 170] on div "console . log ( "hello" ) gsap . registerPlugin ( DrawSVGPlugin ) ; let svgLine…" at bounding box center [295, 230] width 227 height 316
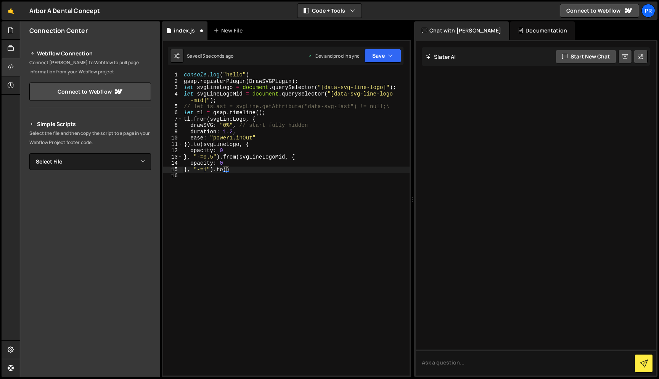
paste textarea "svgLineLogoMid"
type textarea "}, "-=1").to(svgLineLogoMid, {})"
drag, startPoint x: 211, startPoint y: 169, endPoint x: 188, endPoint y: 170, distance: 22.9
click at [188, 170] on div "console . log ( "hello" ) gsap . registerPlugin ( DrawSVGPlugin ) ; let svgLine…" at bounding box center [295, 230] width 227 height 316
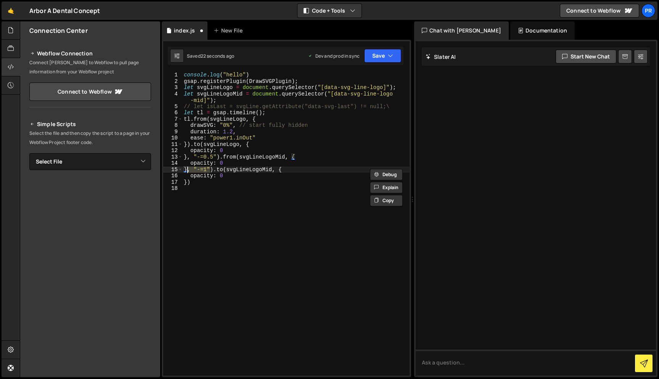
click at [188, 180] on div "console . log ( "hello" ) gsap . registerPlugin ( DrawSVGPlugin ) ; let svgLine…" at bounding box center [295, 230] width 227 height 316
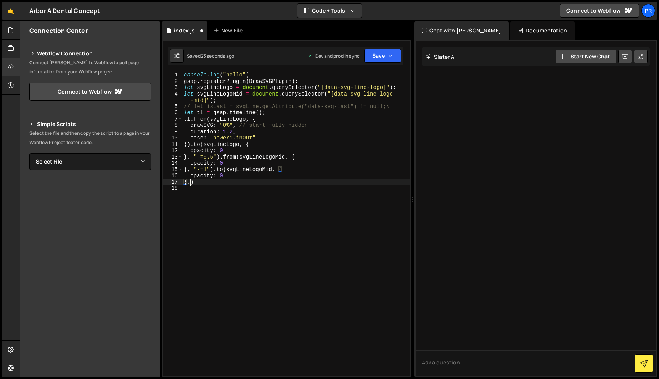
scroll to position [0, 0]
paste textarea ", "-=1""
click at [380, 55] on button "Save" at bounding box center [382, 56] width 37 height 14
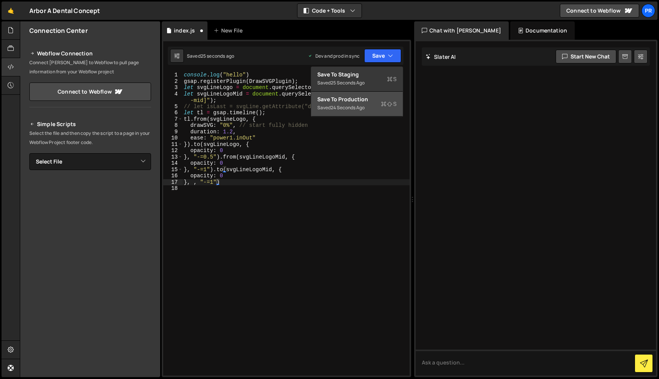
click at [360, 98] on div "Save to Production S" at bounding box center [356, 99] width 79 height 8
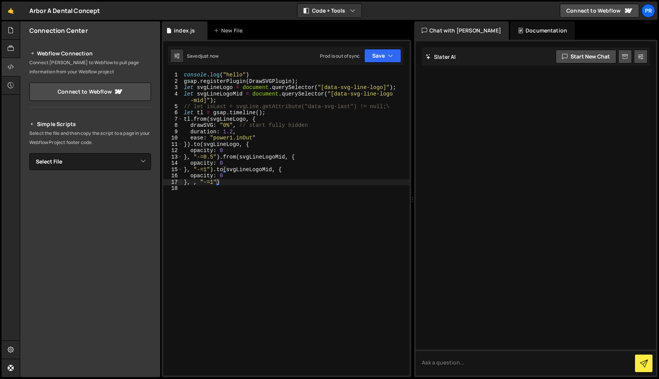
click at [282, 181] on div "console . log ( "hello" ) gsap . registerPlugin ( DrawSVGPlugin ) ; let svgLine…" at bounding box center [295, 230] width 227 height 316
click at [229, 175] on div "console . log ( "hello" ) gsap . registerPlugin ( DrawSVGPlugin ) ; let svgLine…" at bounding box center [295, 230] width 227 height 316
type textarea "opacity: 0,"
click at [192, 186] on div "console . log ( "hello" ) gsap . registerPlugin ( DrawSVGPlugin ) ; let svgLine…" at bounding box center [295, 230] width 227 height 316
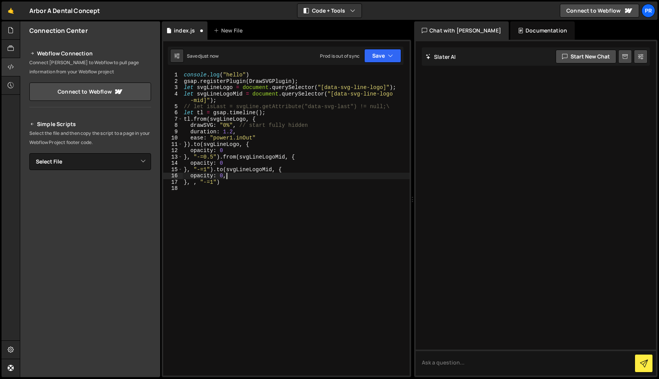
scroll to position [0, 0]
click at [388, 61] on button "Save" at bounding box center [382, 56] width 37 height 14
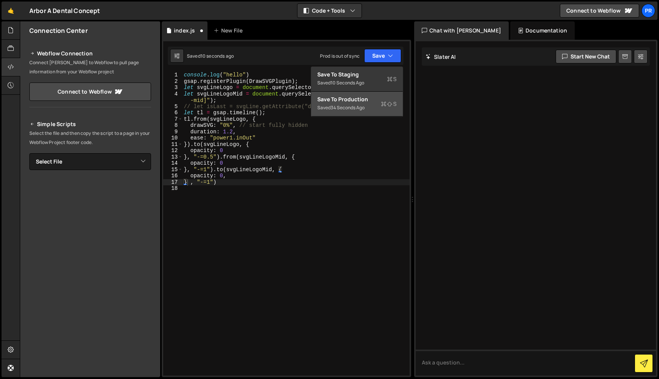
click at [355, 101] on div "Save to Production S" at bounding box center [356, 99] width 79 height 8
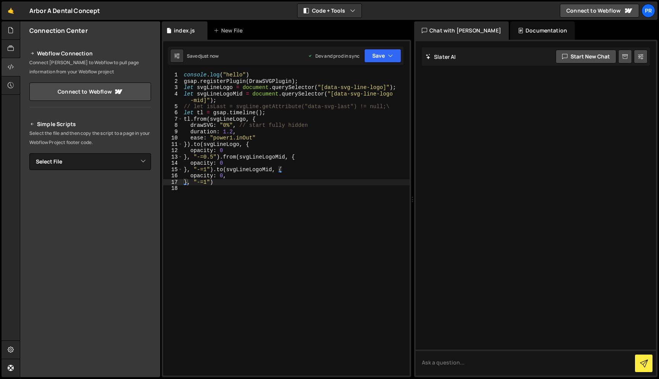
click at [280, 181] on div "console . log ( "hello" ) gsap . registerPlugin ( DrawSVGPlugin ) ; let svgLine…" at bounding box center [295, 230] width 227 height 316
click at [208, 180] on div "console . log ( "hello" ) gsap . registerPlugin ( DrawSVGPlugin ) ; let svgLine…" at bounding box center [295, 230] width 227 height 316
click at [375, 54] on button "Save" at bounding box center [382, 56] width 37 height 14
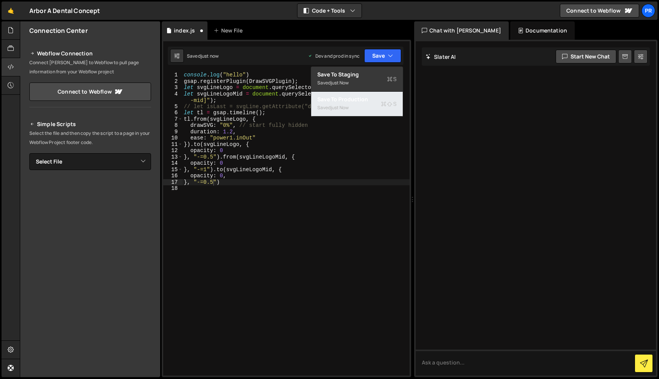
click at [355, 103] on div "Saved just now" at bounding box center [356, 107] width 79 height 9
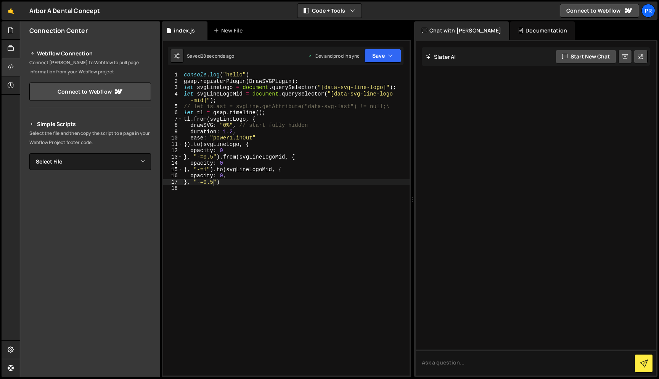
type textarea "let svgLineLogoMid = document.querySelector("[data-svg-line-logo-mid]");"
click at [243, 102] on div "console . log ( "hello" ) gsap . registerPlugin ( DrawSVGPlugin ) ; let svgLine…" at bounding box center [295, 230] width 227 height 316
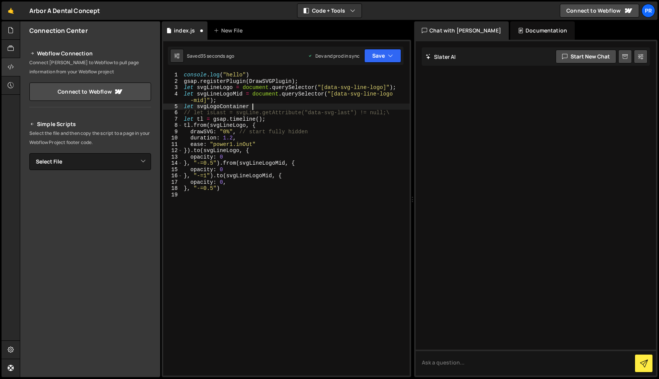
scroll to position [0, 5]
paste textarea "logo-ani"
drag, startPoint x: 223, startPoint y: 101, endPoint x: 265, endPoint y: 100, distance: 42.4
click at [227, 100] on div "console . log ( "hello" ) gsap . registerPlugin ( DrawSVGPlugin ) ; let svgLine…" at bounding box center [295, 230] width 227 height 316
click at [262, 100] on div "console . log ( "hello" ) gsap . registerPlugin ( DrawSVGPlugin ) ; let svgLine…" at bounding box center [295, 230] width 227 height 316
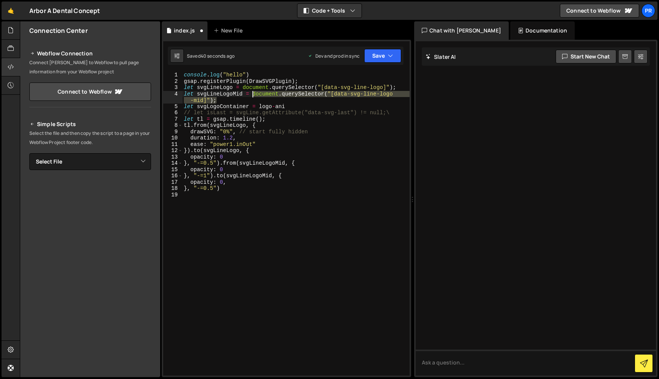
drag, startPoint x: 251, startPoint y: 101, endPoint x: 254, endPoint y: 96, distance: 5.8
click at [254, 96] on div "console . log ( "hello" ) gsap . registerPlugin ( DrawSVGPlugin ) ; let svgLine…" at bounding box center [295, 230] width 227 height 316
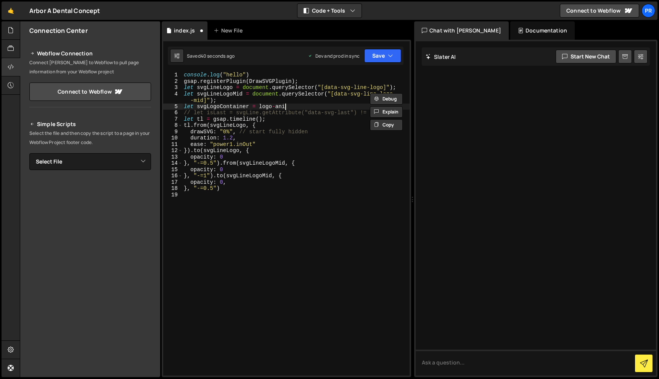
click at [293, 107] on div "console . log ( "hello" ) gsap . registerPlugin ( DrawSVGPlugin ) ; let svgLine…" at bounding box center [295, 230] width 227 height 316
type textarea "let svgLogoContainer = logo-ani"
paste textarea "document.querySelector("[data-svg-line-logo-mid]");"
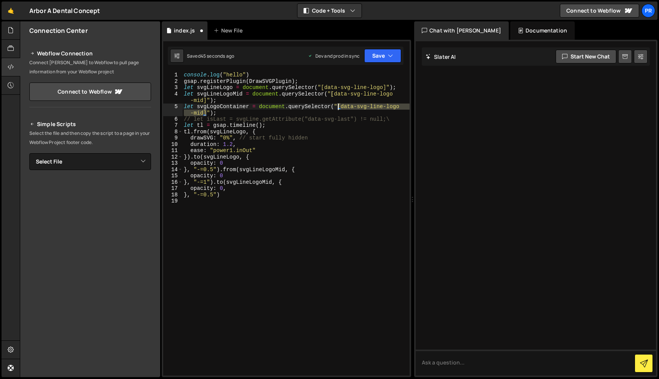
drag, startPoint x: 208, startPoint y: 113, endPoint x: 338, endPoint y: 107, distance: 129.5
click at [338, 107] on div "console . log ( "hello" ) gsap . registerPlugin ( DrawSVGPlugin ) ; let svgLine…" at bounding box center [295, 230] width 227 height 316
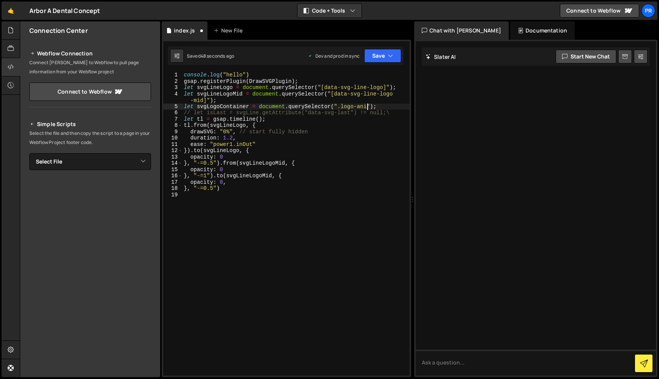
scroll to position [0, 13]
click at [391, 52] on icon "button" at bounding box center [390, 56] width 5 height 8
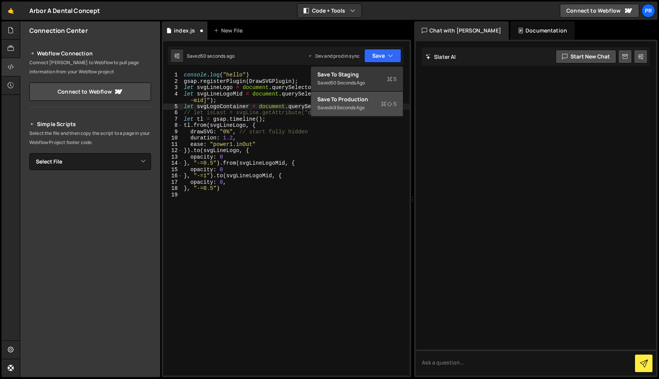
click at [365, 111] on div "Saved 49 seconds ago" at bounding box center [356, 107] width 79 height 9
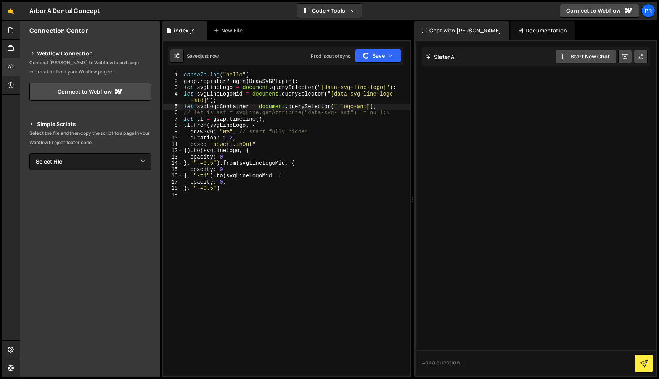
click at [238, 190] on div "console . log ( "hello" ) gsap . registerPlugin ( DrawSVGPlugin ) ; let svgLine…" at bounding box center [295, 230] width 227 height 316
click at [218, 106] on div "console . log ( "hello" ) gsap . registerPlugin ( DrawSVGPlugin ) ; let svgLine…" at bounding box center [295, 230] width 227 height 316
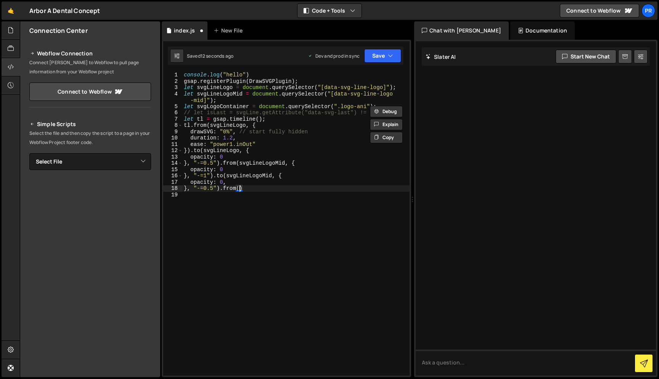
click at [240, 190] on div "console . log ( "hello" ) gsap . registerPlugin ( DrawSVGPlugin ) ; let svgLine…" at bounding box center [295, 230] width 227 height 316
paste textarea "svgLogoContainer"
type textarea "}, "-=0.5").from(svgLogoContainer, {})"
click at [393, 56] on icon "button" at bounding box center [390, 56] width 5 height 8
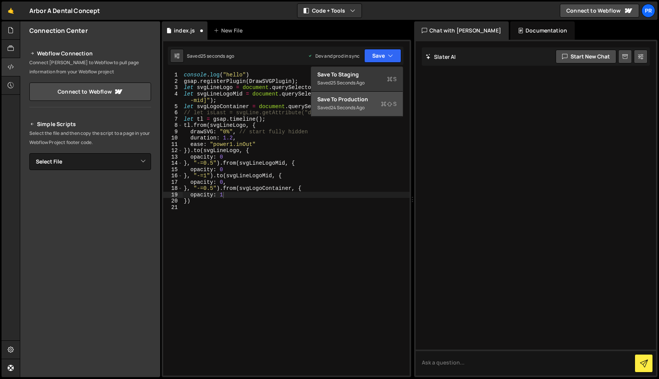
click at [361, 98] on div "Save to Production S" at bounding box center [356, 99] width 79 height 8
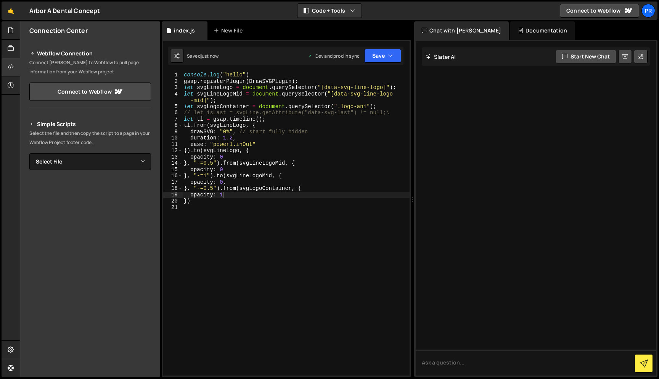
click at [235, 190] on div "console . log ( "hello" ) gsap . registerPlugin ( DrawSVGPlugin ) ; let svgLine…" at bounding box center [295, 230] width 227 height 316
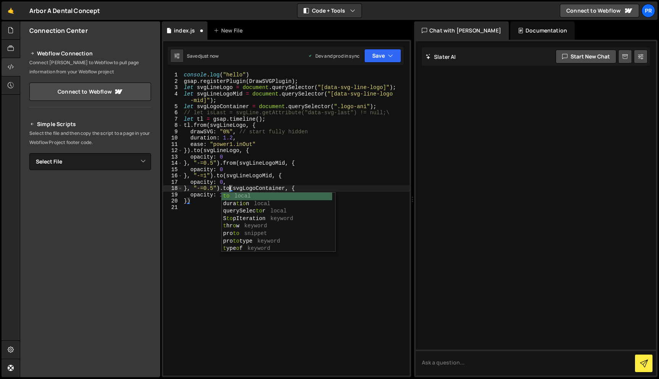
click at [208, 196] on div "console . log ( "hello" ) gsap . registerPlugin ( DrawSVGPlugin ) ; let svgLine…" at bounding box center [295, 230] width 227 height 316
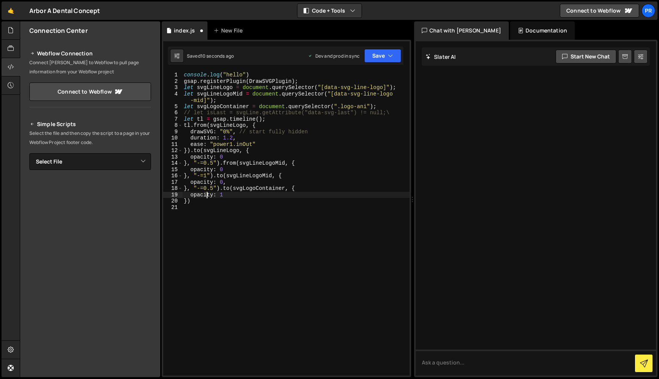
click at [223, 197] on div "console . log ( "hello" ) gsap . registerPlugin ( DrawSVGPlugin ) ; let svgLine…" at bounding box center [295, 230] width 227 height 316
type textarea "opacity: 0"
click at [385, 56] on button "Save" at bounding box center [382, 56] width 37 height 14
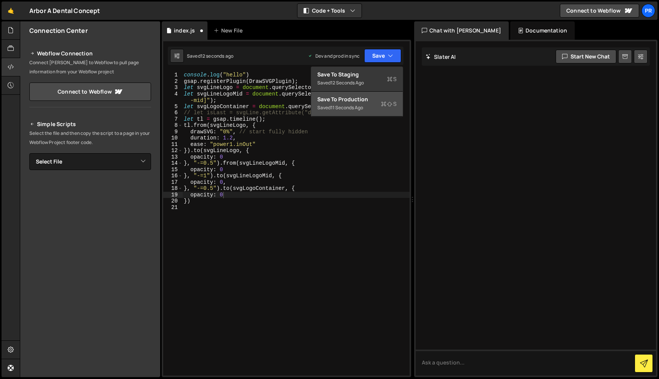
click at [360, 108] on div "11 seconds ago" at bounding box center [347, 107] width 32 height 6
